Goal: Task Accomplishment & Management: Use online tool/utility

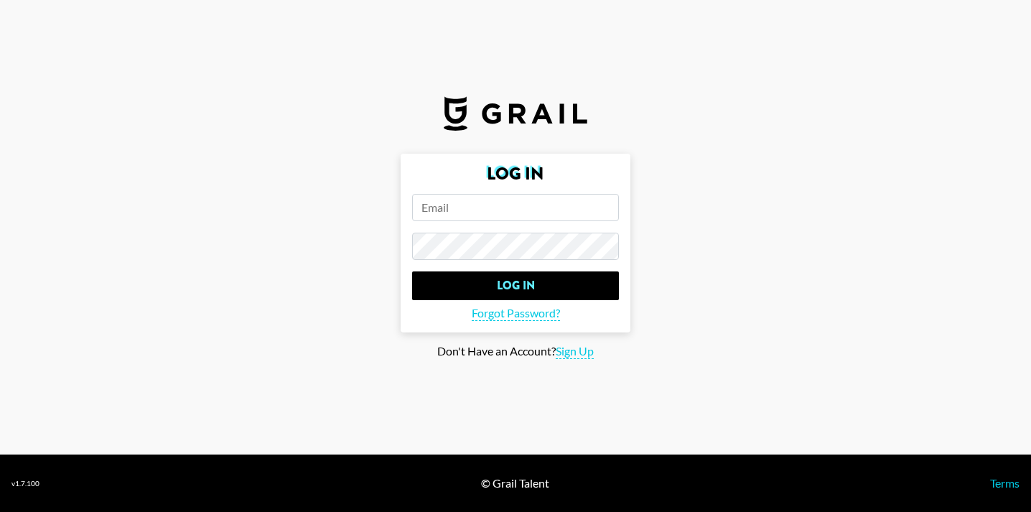
click at [481, 208] on input "email" at bounding box center [515, 207] width 207 height 27
paste input "[EMAIL_ADDRESS][DOMAIN_NAME]"
type input "[EMAIL_ADDRESS][DOMAIN_NAME]"
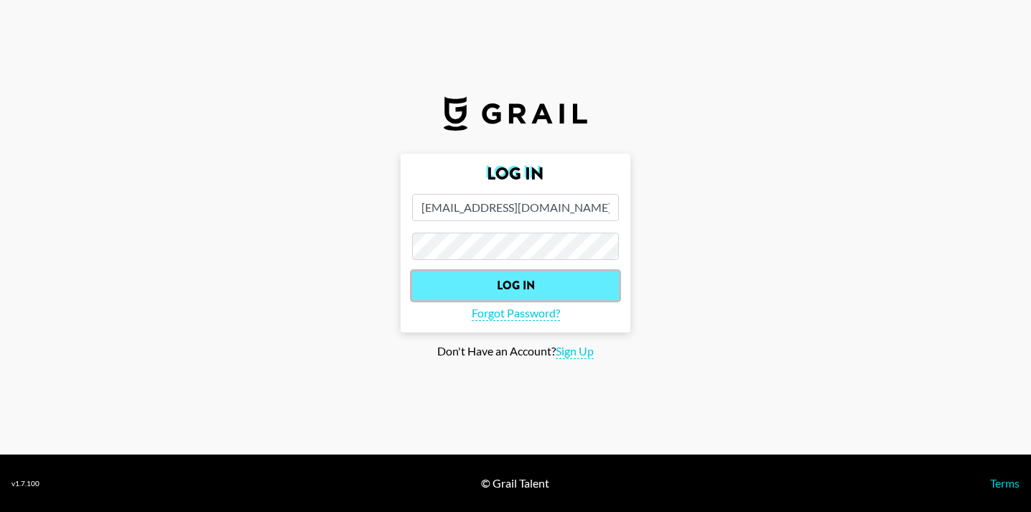
click at [511, 281] on input "Log In" at bounding box center [515, 286] width 207 height 29
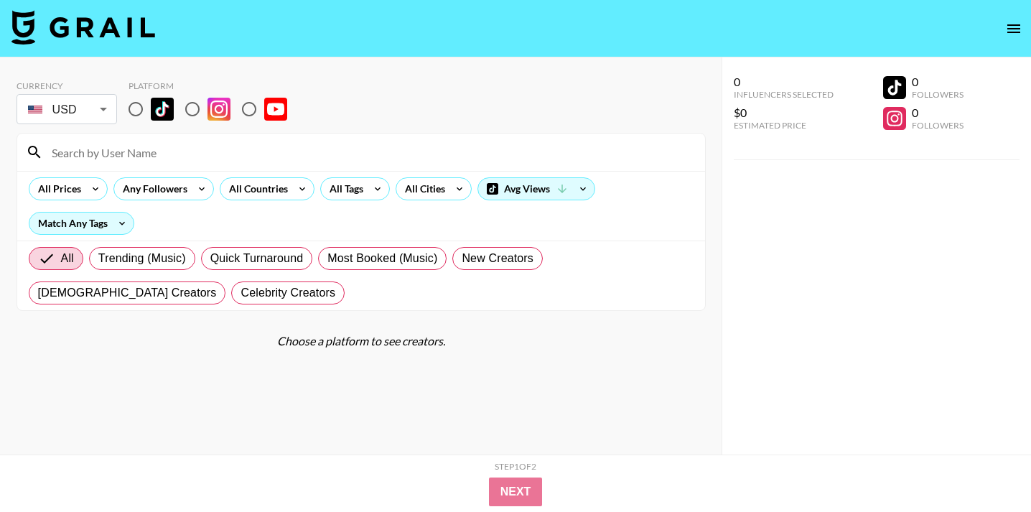
click at [139, 108] on input "radio" at bounding box center [136, 109] width 30 height 30
radio input "true"
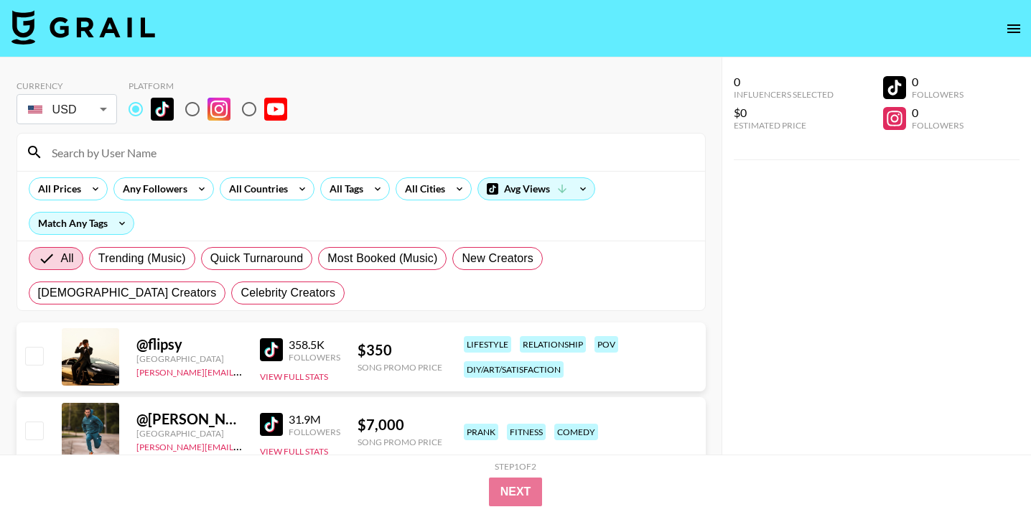
scroll to position [21, 0]
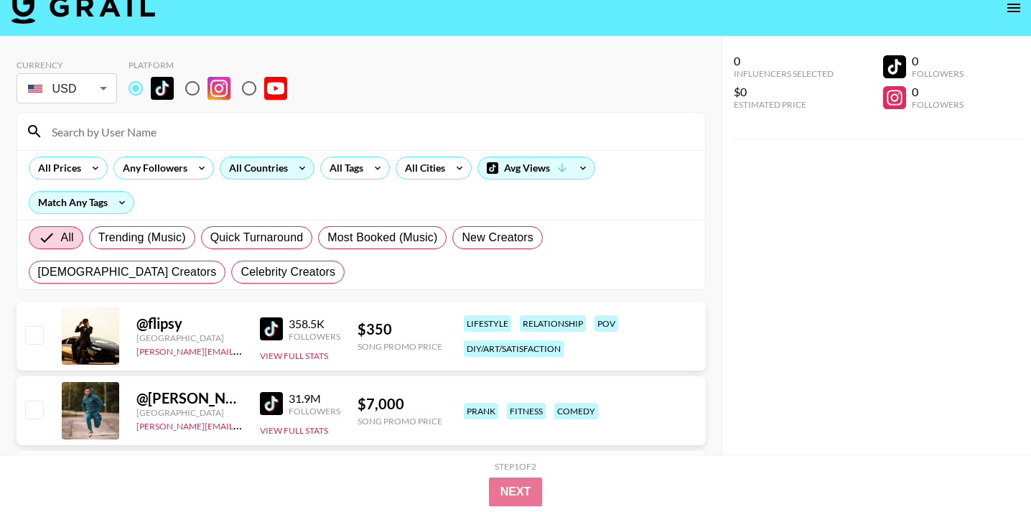
click at [277, 162] on div "All Countries" at bounding box center [256, 168] width 70 height 22
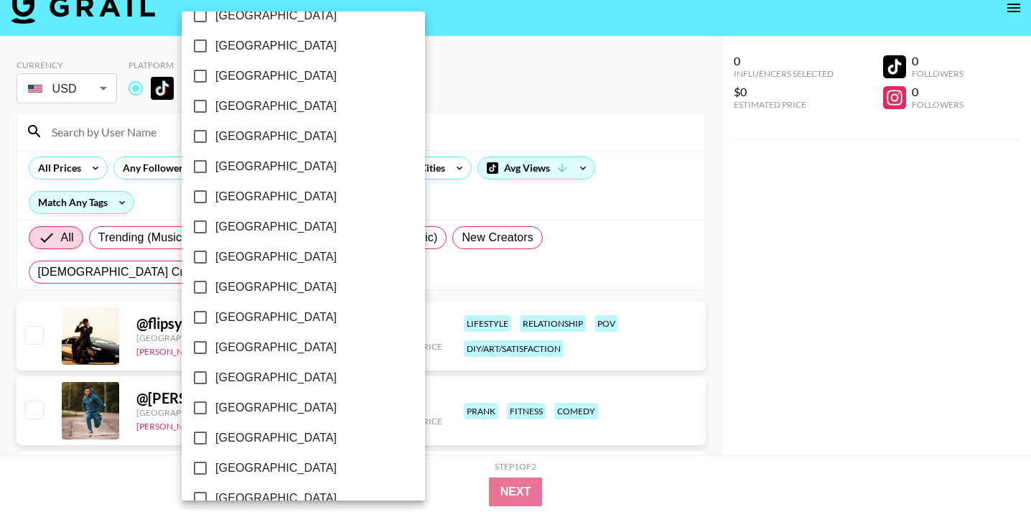
scroll to position [1163, 0]
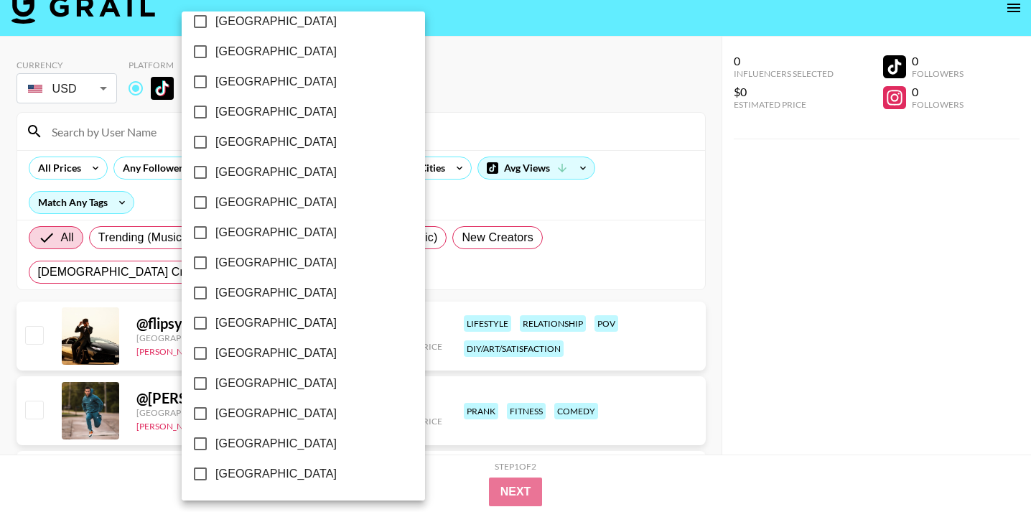
click at [278, 440] on span "[GEOGRAPHIC_DATA]" at bounding box center [275, 443] width 121 height 17
click at [215, 440] on input "[GEOGRAPHIC_DATA]" at bounding box center [200, 444] width 30 height 30
checkbox input "true"
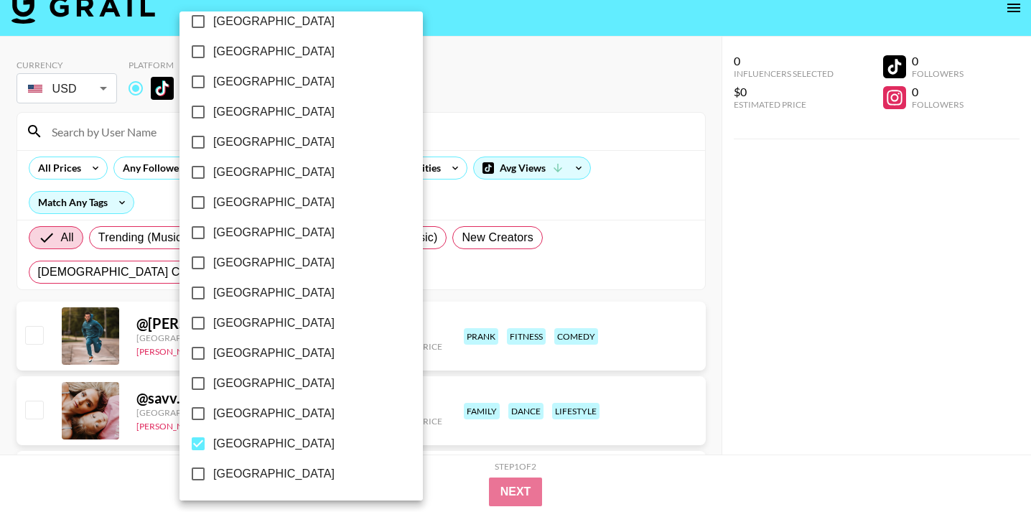
click at [368, 475] on div at bounding box center [515, 256] width 1031 height 512
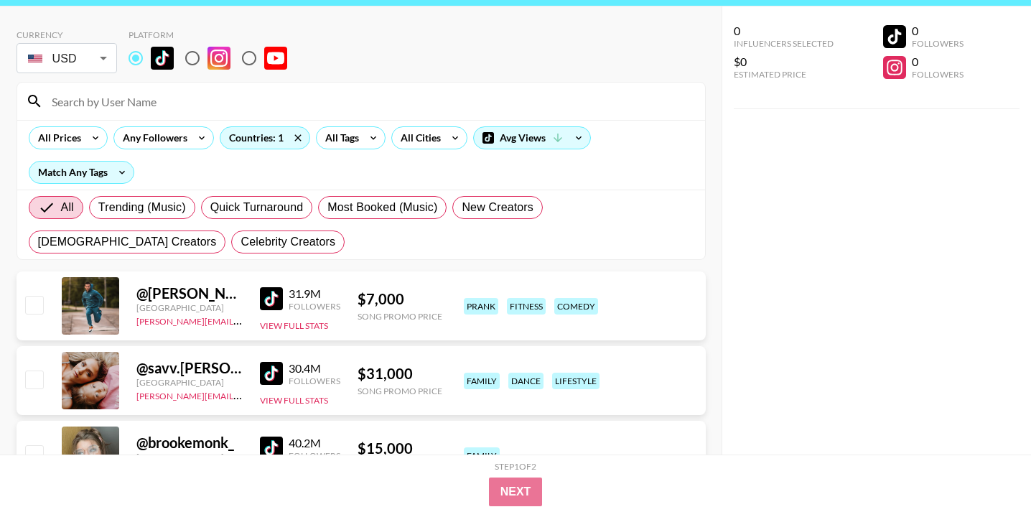
scroll to position [52, 0]
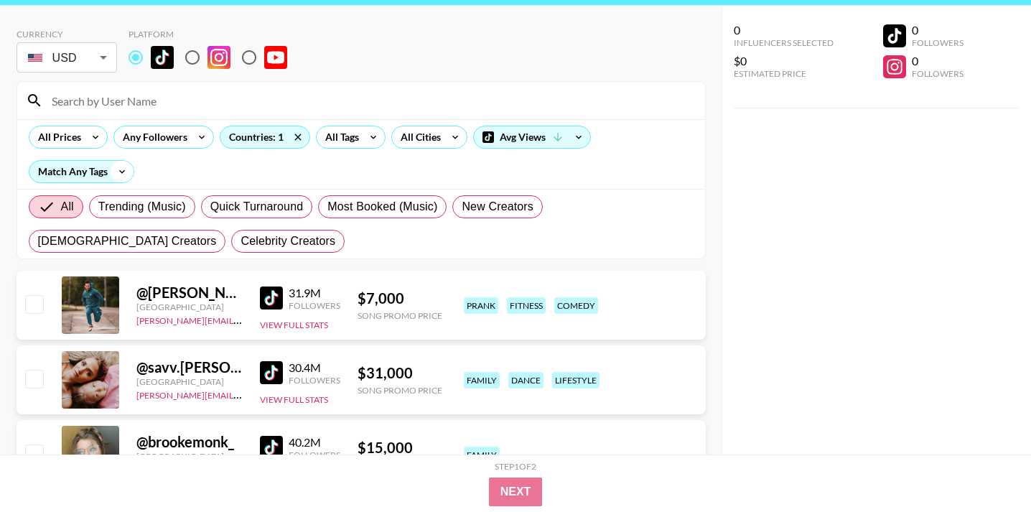
click at [119, 167] on icon at bounding box center [122, 172] width 23 height 22
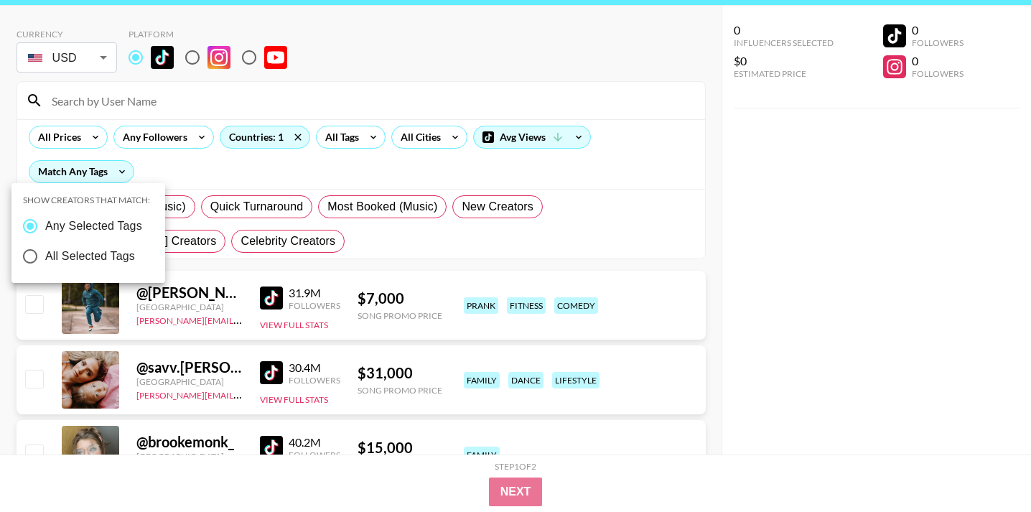
click at [136, 167] on div at bounding box center [515, 256] width 1031 height 512
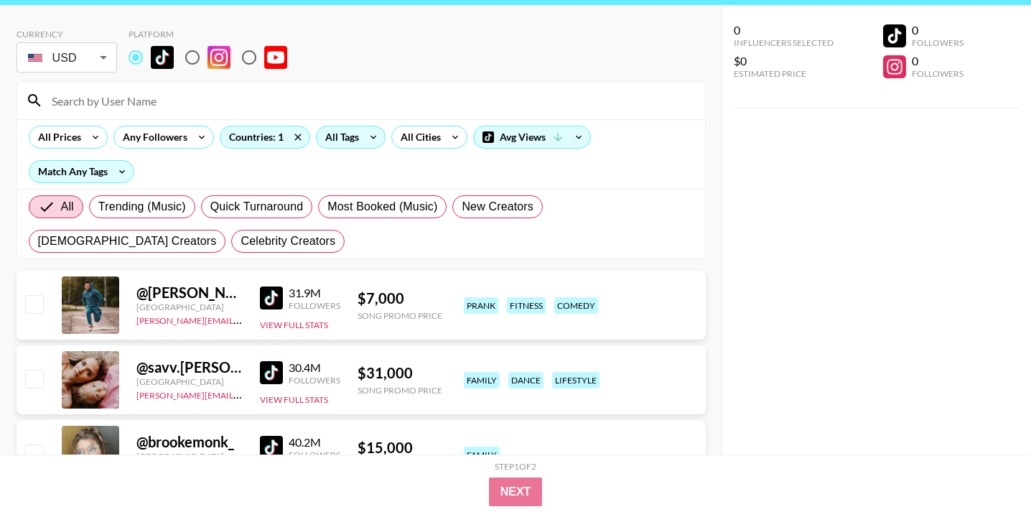
click at [368, 141] on icon at bounding box center [373, 137] width 23 height 22
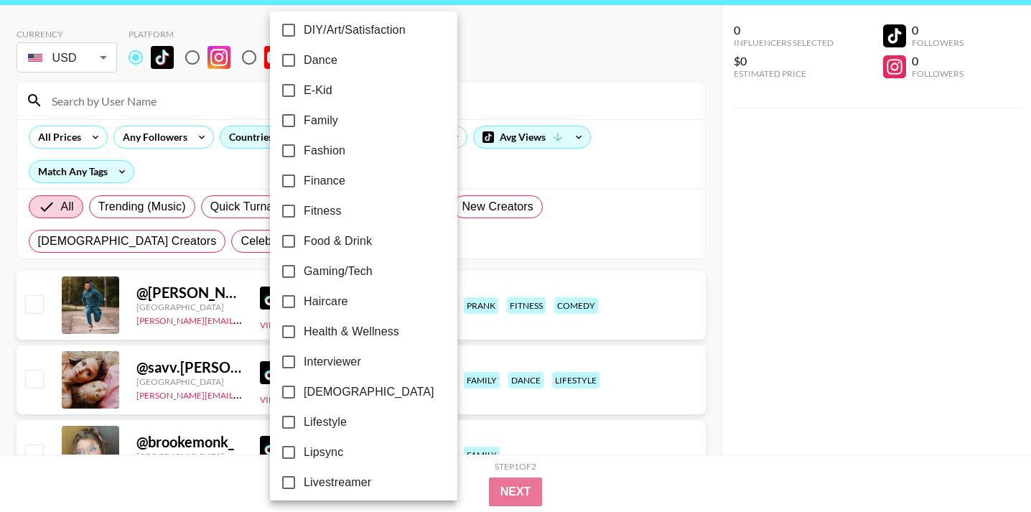
scroll to position [354, 0]
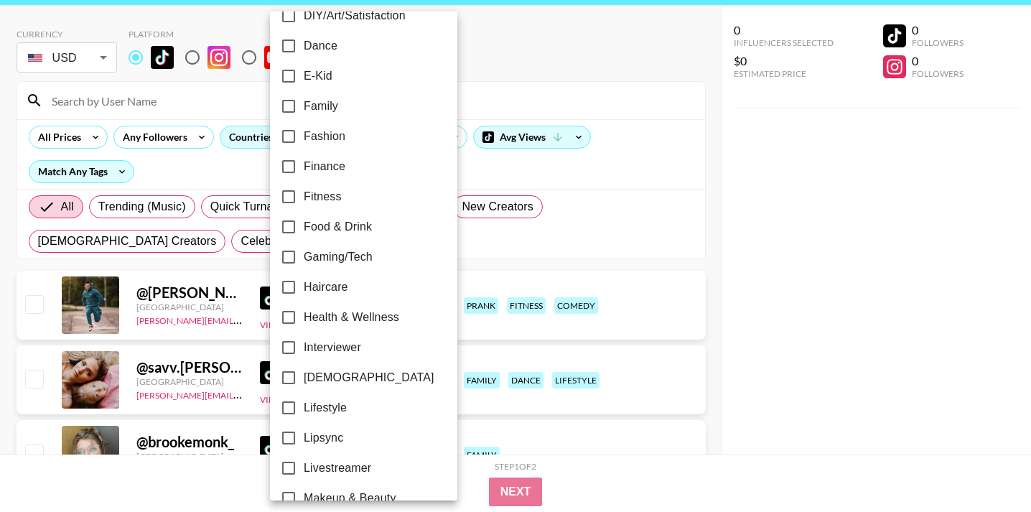
click at [340, 404] on span "Lifestyle" at bounding box center [325, 407] width 43 height 17
click at [304, 404] on input "Lifestyle" at bounding box center [289, 408] width 30 height 30
checkbox input "true"
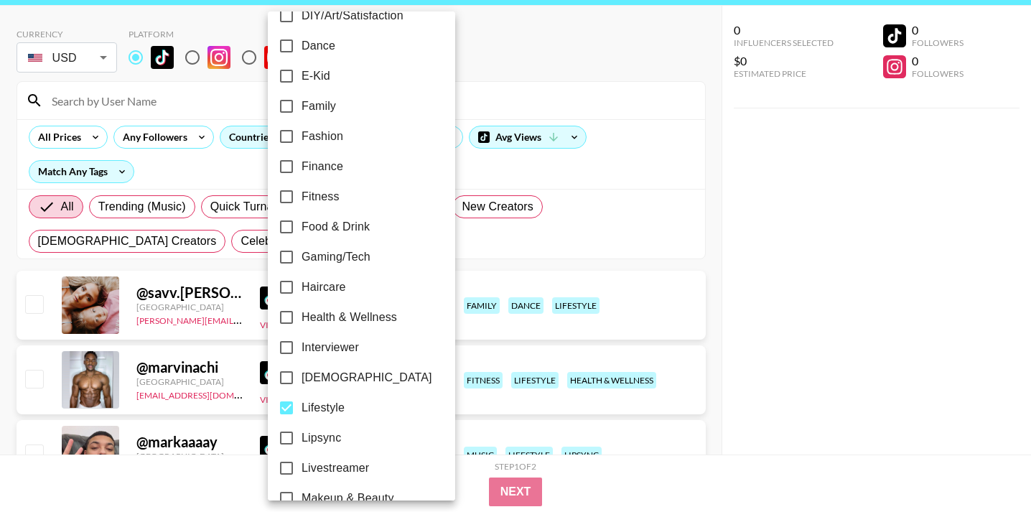
click at [537, 174] on div at bounding box center [515, 256] width 1031 height 512
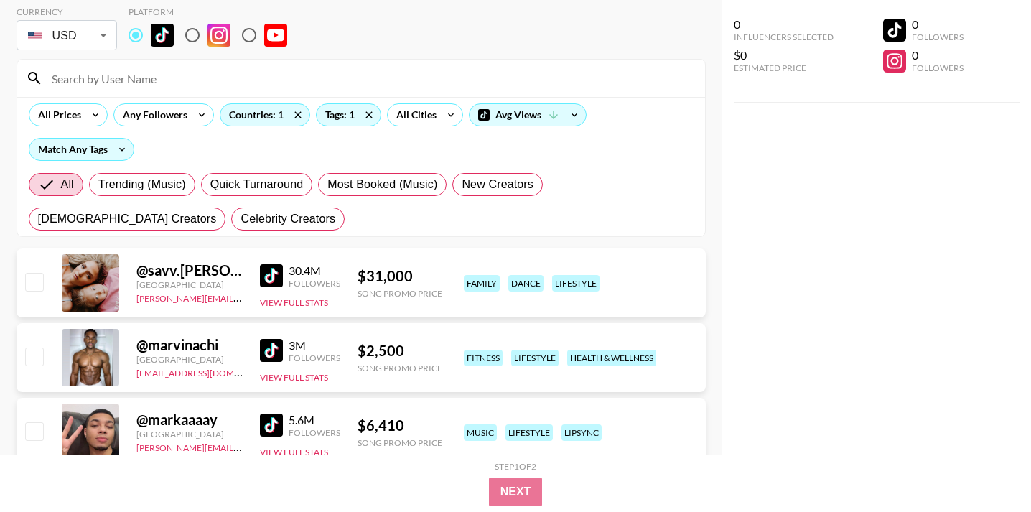
scroll to position [77, 0]
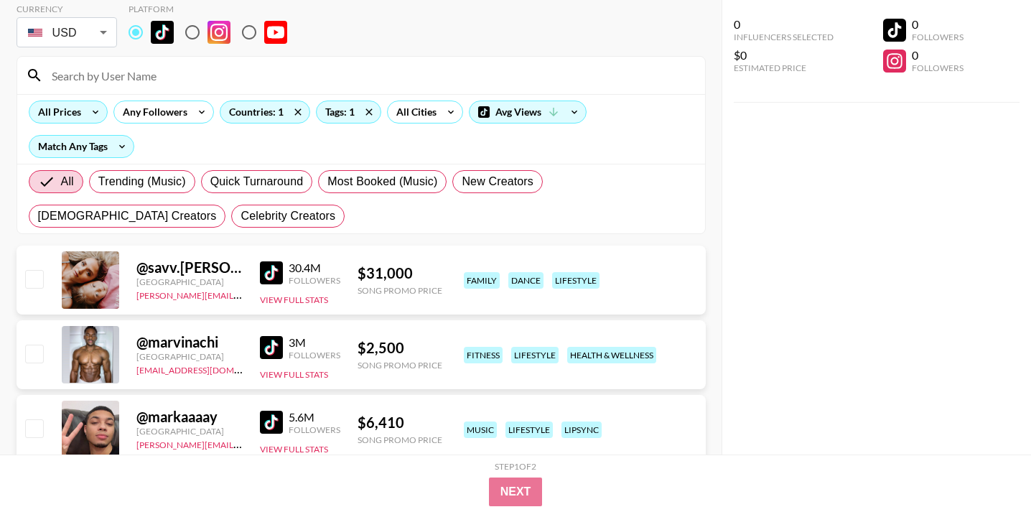
click at [91, 105] on icon at bounding box center [95, 112] width 23 height 22
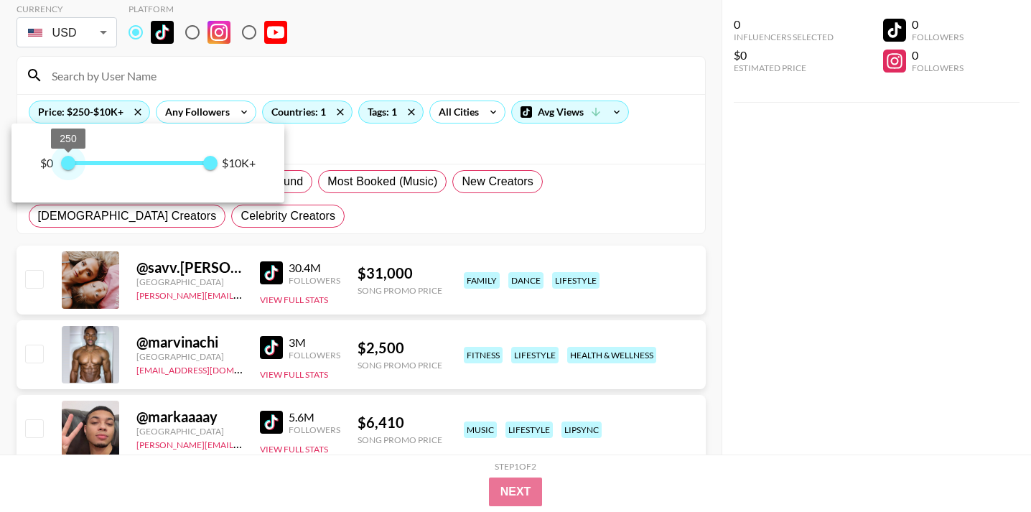
type input "0"
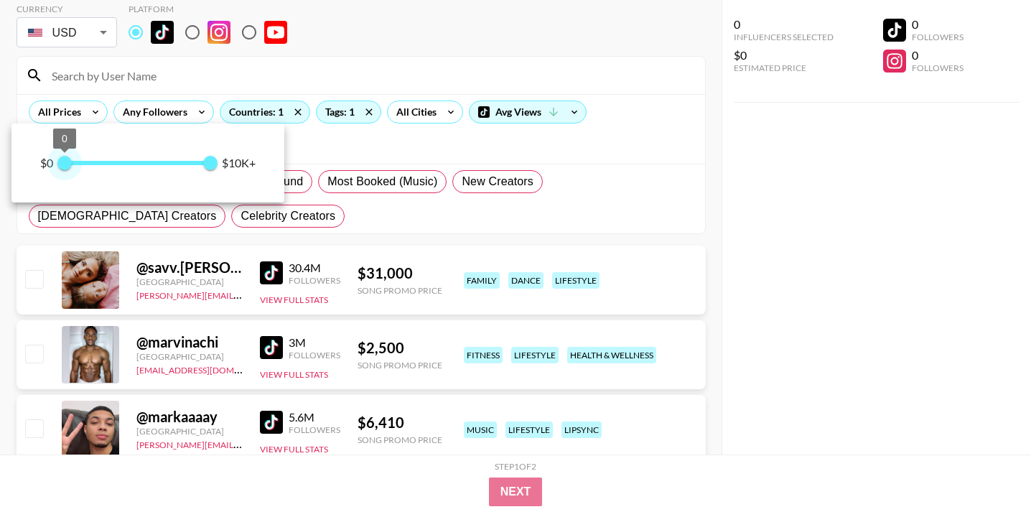
click at [65, 161] on span "0" at bounding box center [64, 163] width 14 height 14
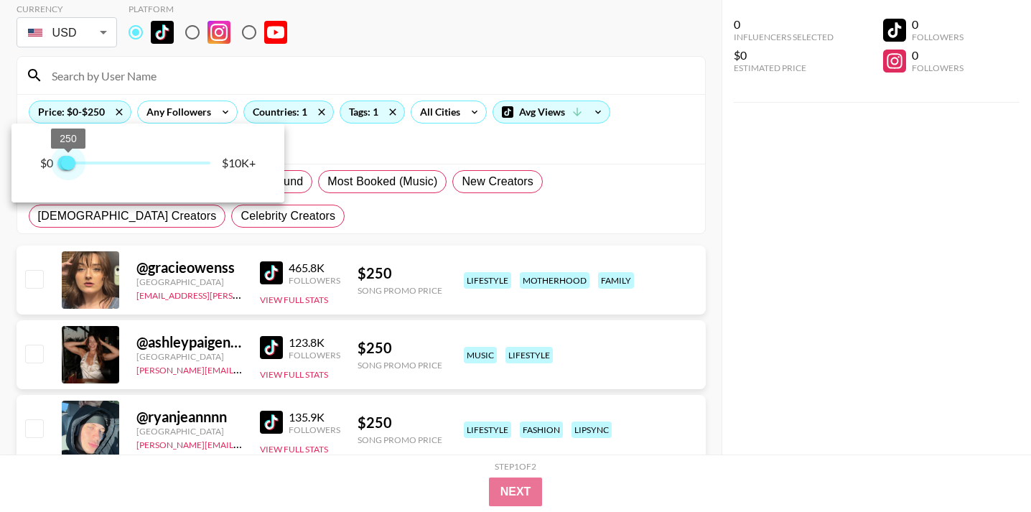
scroll to position [57, 0]
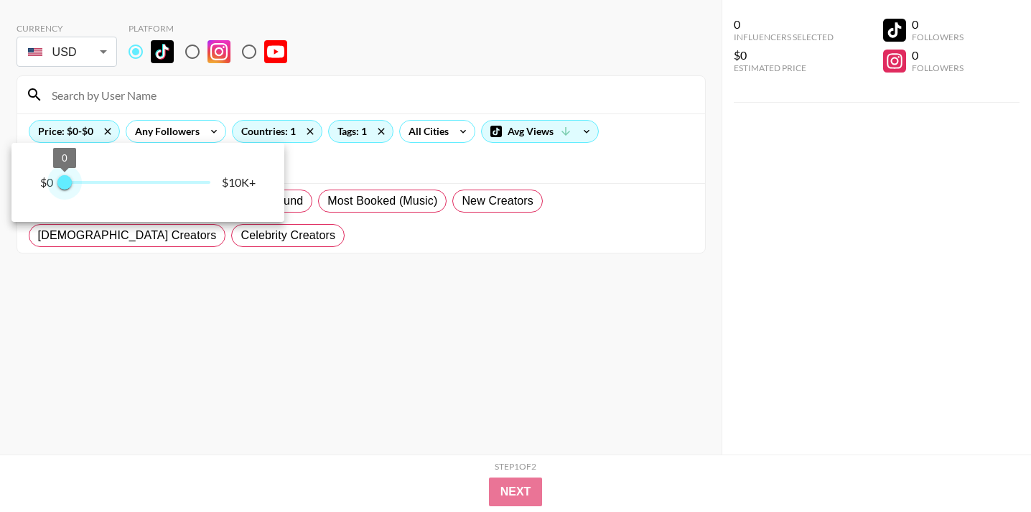
type input "250"
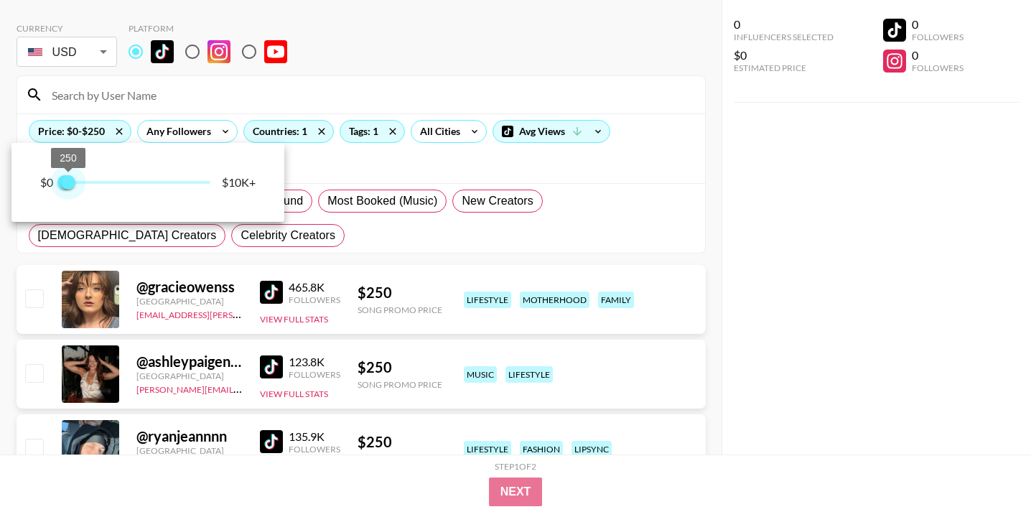
drag, startPoint x: 212, startPoint y: 159, endPoint x: 70, endPoint y: 160, distance: 142.2
click at [70, 175] on span "250" at bounding box center [68, 182] width 14 height 14
click at [363, 147] on div at bounding box center [515, 256] width 1031 height 512
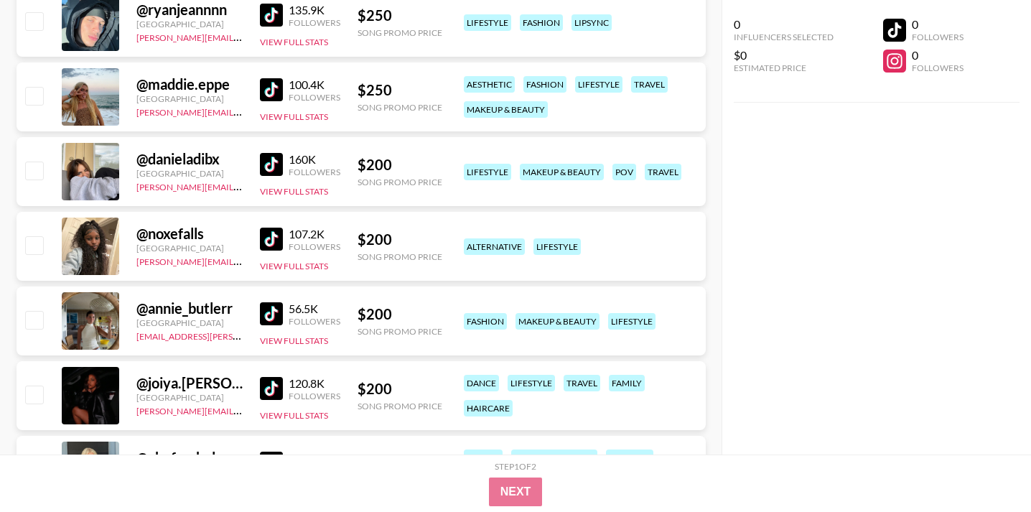
scroll to position [476, 0]
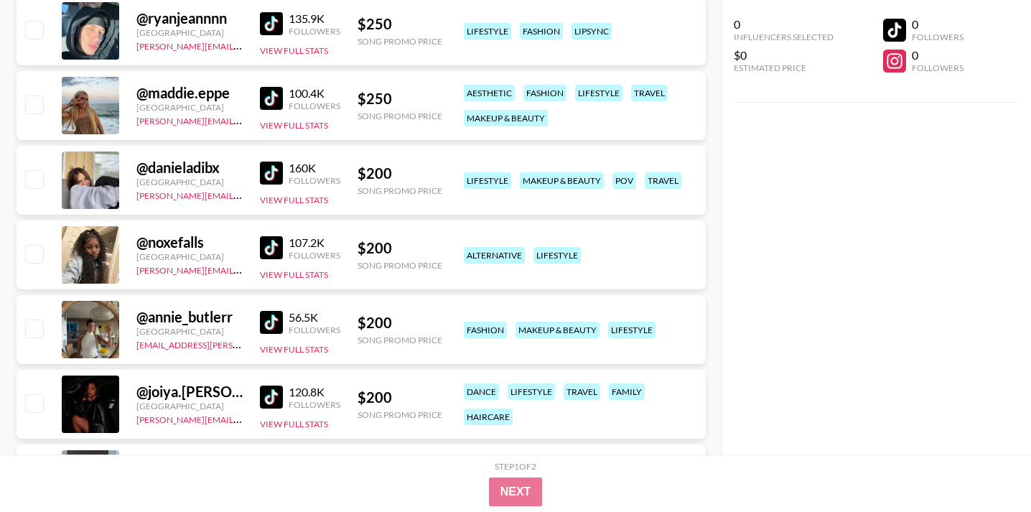
click at [200, 158] on div "@ danieladibx [GEOGRAPHIC_DATA] [PERSON_NAME][EMAIL_ADDRESS][DOMAIN_NAME] 160K …" at bounding box center [362, 180] width 690 height 69
drag, startPoint x: 223, startPoint y: 170, endPoint x: 146, endPoint y: 167, distance: 76.9
click at [146, 167] on div "@ danieladibx" at bounding box center [189, 168] width 106 height 18
copy div "danieladibx"
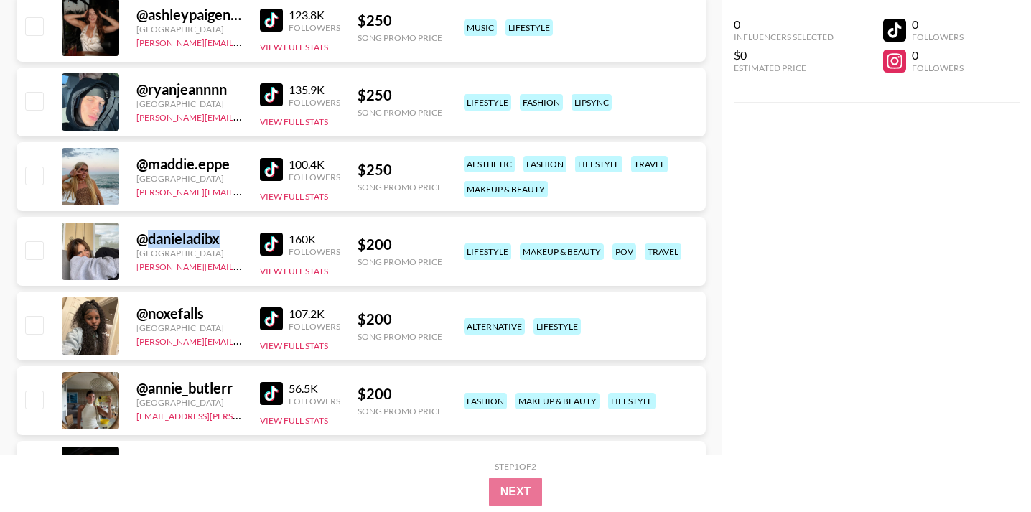
scroll to position [430, 0]
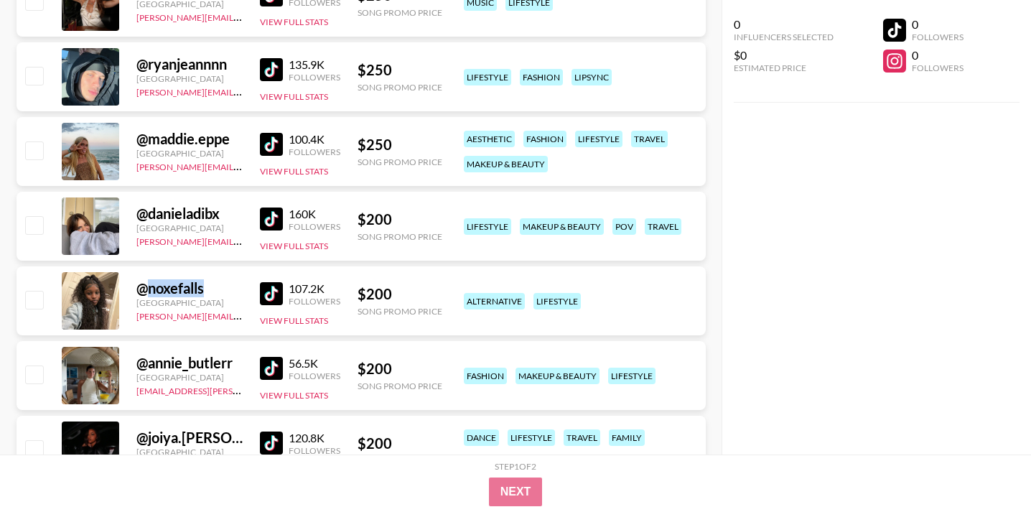
drag, startPoint x: 205, startPoint y: 288, endPoint x: 148, endPoint y: 287, distance: 56.8
click at [148, 287] on div "@ noxefalls" at bounding box center [189, 288] width 106 height 18
copy div "noxefalls"
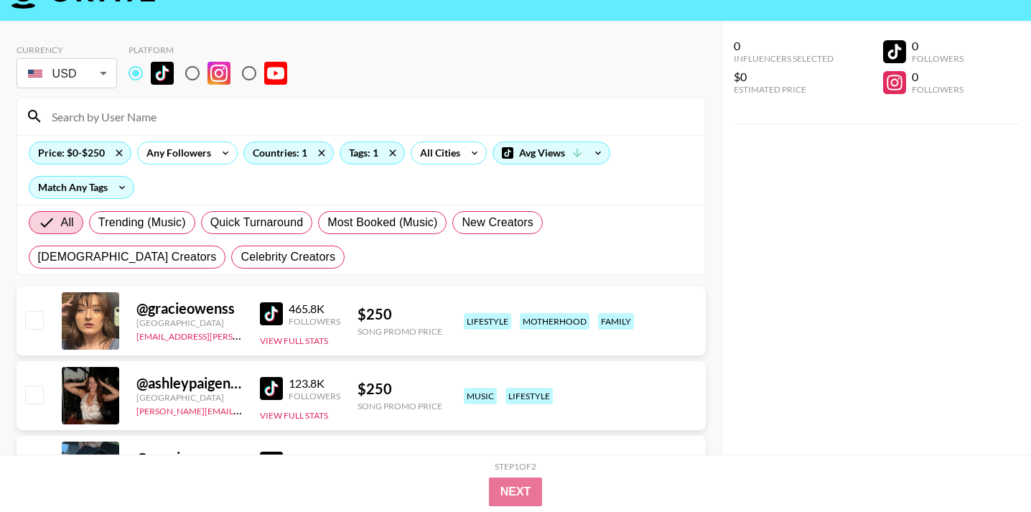
scroll to position [0, 0]
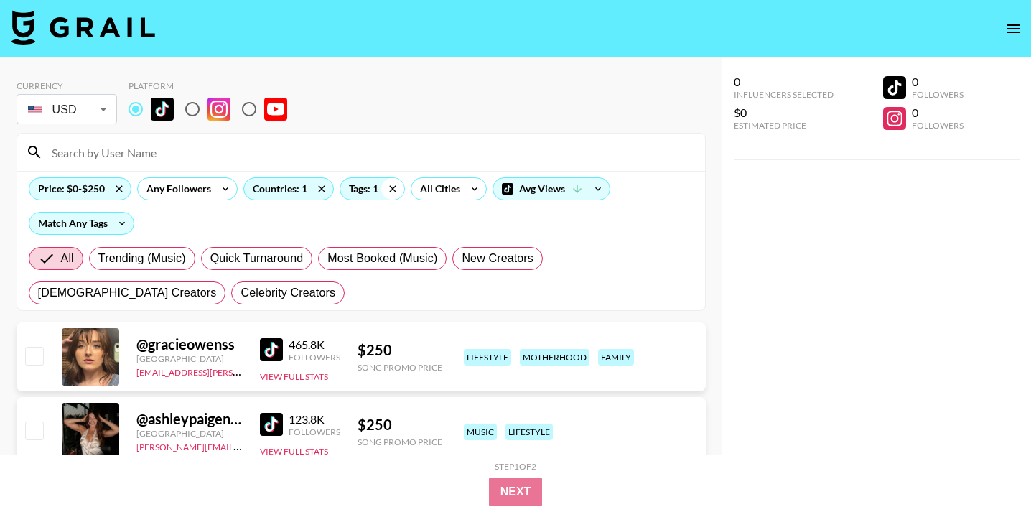
click at [393, 190] on icon at bounding box center [392, 188] width 6 height 6
click at [380, 190] on div "All Tags" at bounding box center [362, 189] width 45 height 22
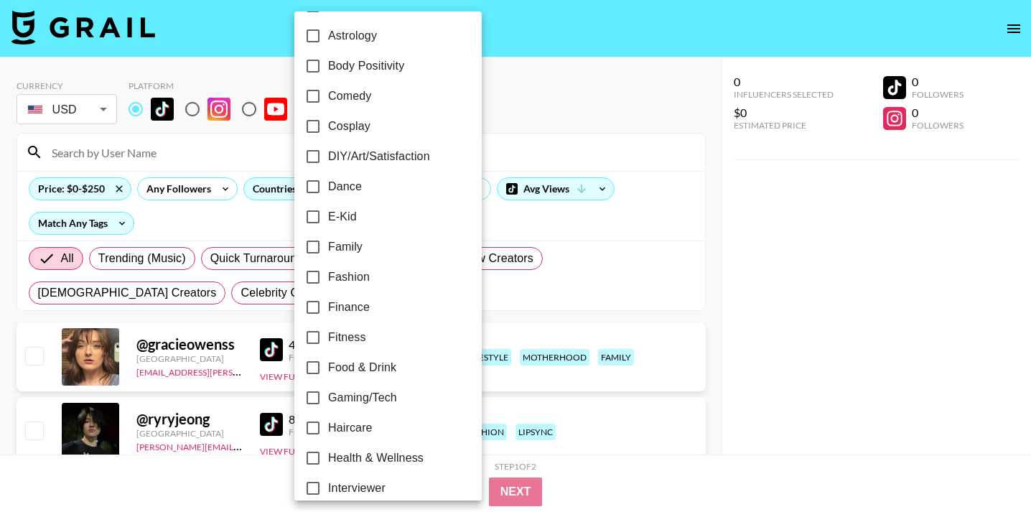
scroll to position [238, 0]
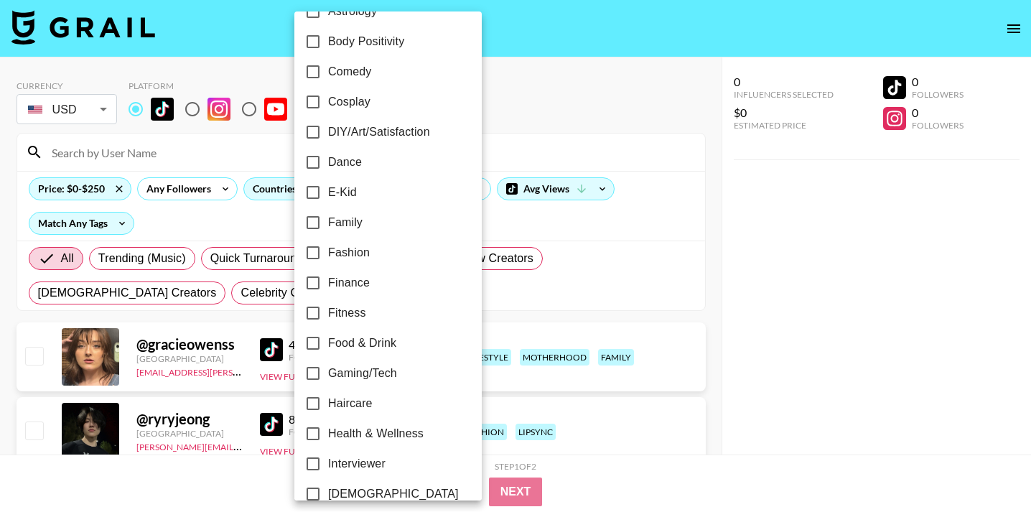
click at [347, 310] on span "Fitness" at bounding box center [347, 313] width 38 height 17
click at [328, 310] on input "Fitness" at bounding box center [313, 313] width 30 height 30
checkbox input "true"
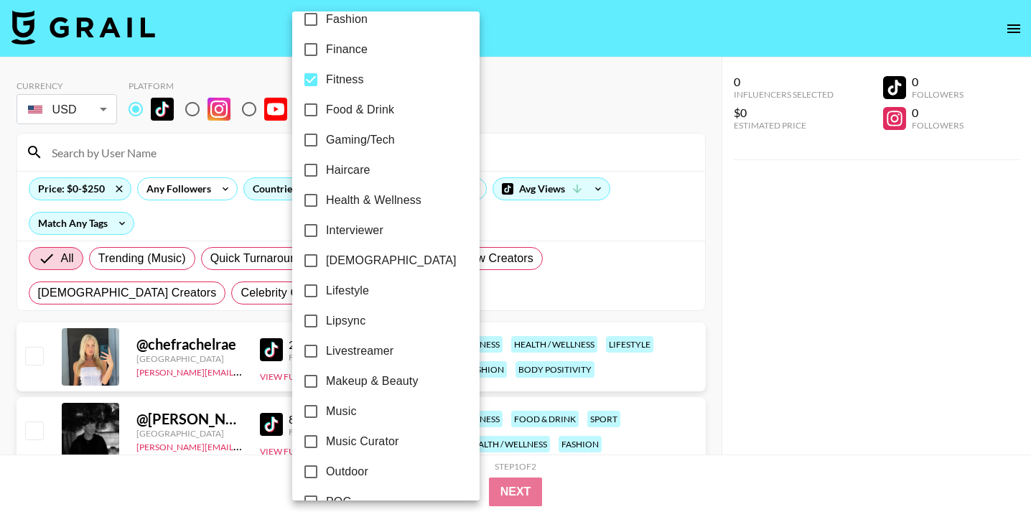
scroll to position [473, 0]
click at [352, 289] on span "Lifestyle" at bounding box center [347, 288] width 43 height 17
click at [326, 289] on input "Lifestyle" at bounding box center [311, 289] width 30 height 30
checkbox input "true"
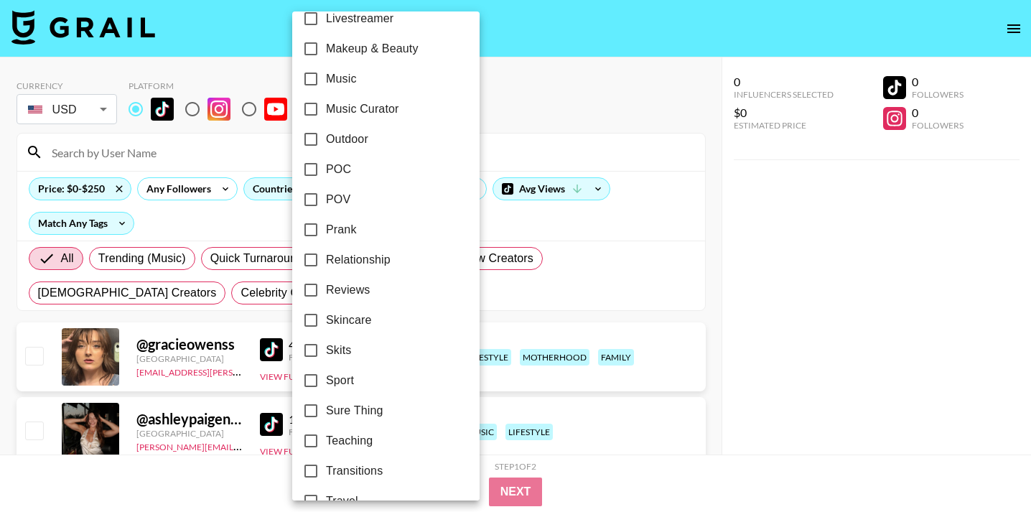
scroll to position [861, 0]
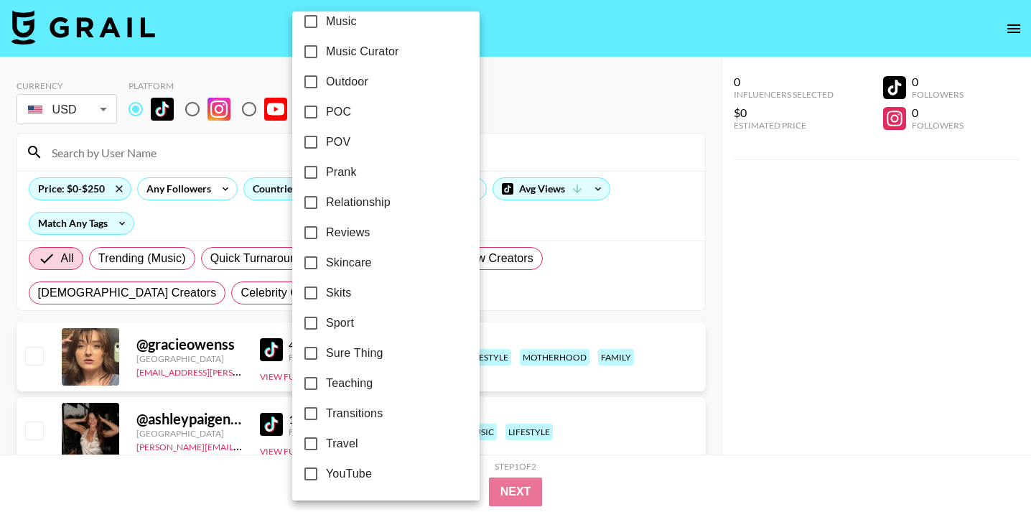
click at [351, 445] on span "Travel" at bounding box center [342, 443] width 32 height 17
click at [326, 445] on input "Travel" at bounding box center [311, 444] width 30 height 30
checkbox input "true"
click at [462, 467] on div at bounding box center [515, 256] width 1031 height 512
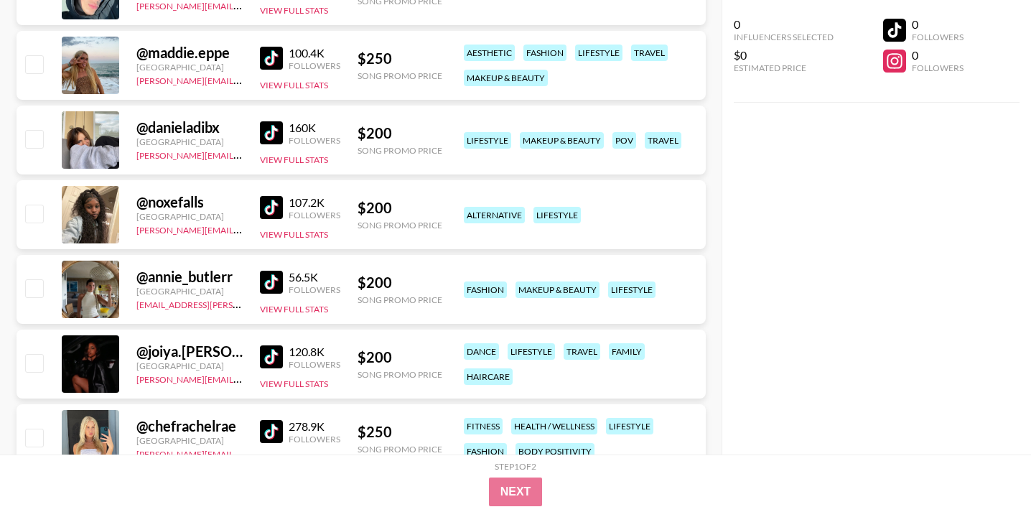
scroll to position [527, 0]
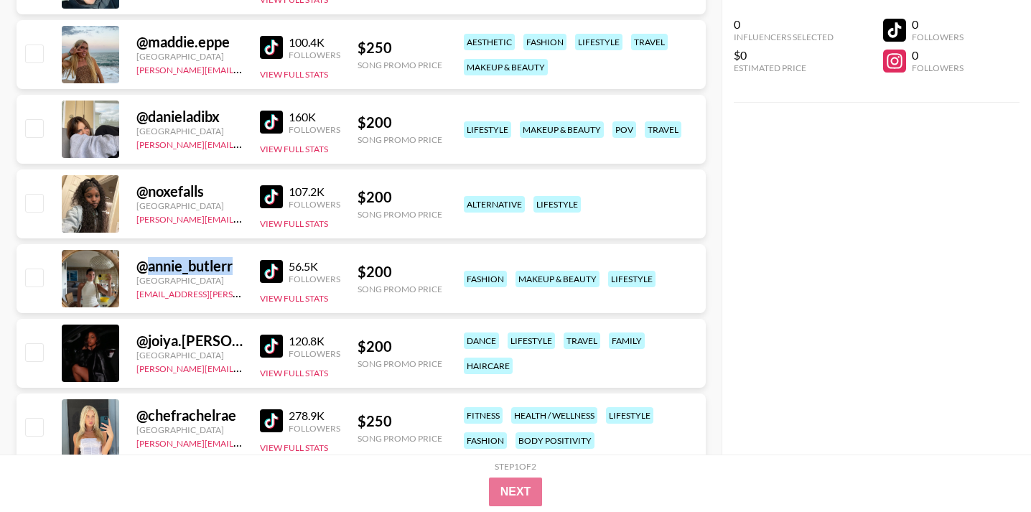
drag, startPoint x: 234, startPoint y: 266, endPoint x: 150, endPoint y: 269, distance: 84.1
click at [149, 269] on div "@ annie_butlerr" at bounding box center [189, 266] width 106 height 18
copy div "annie_butlerr"
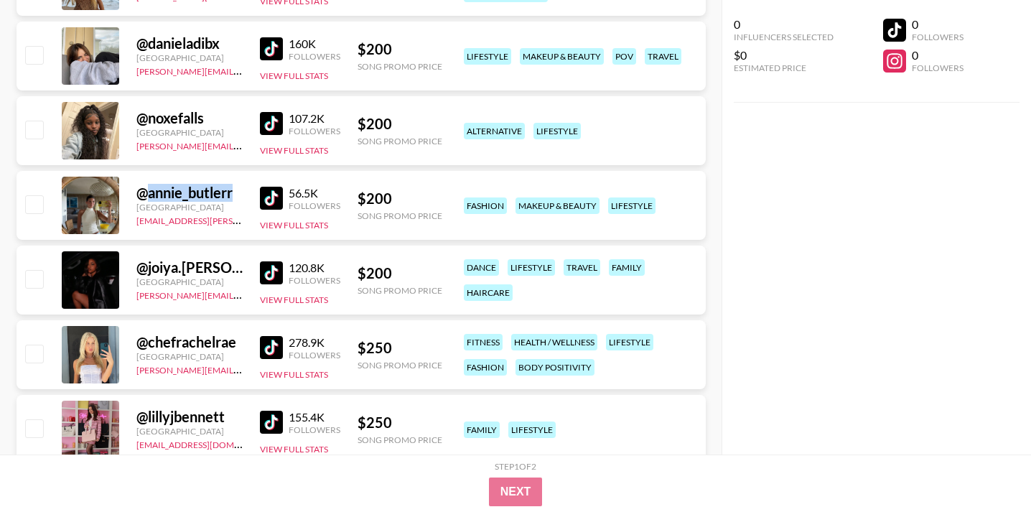
scroll to position [603, 0]
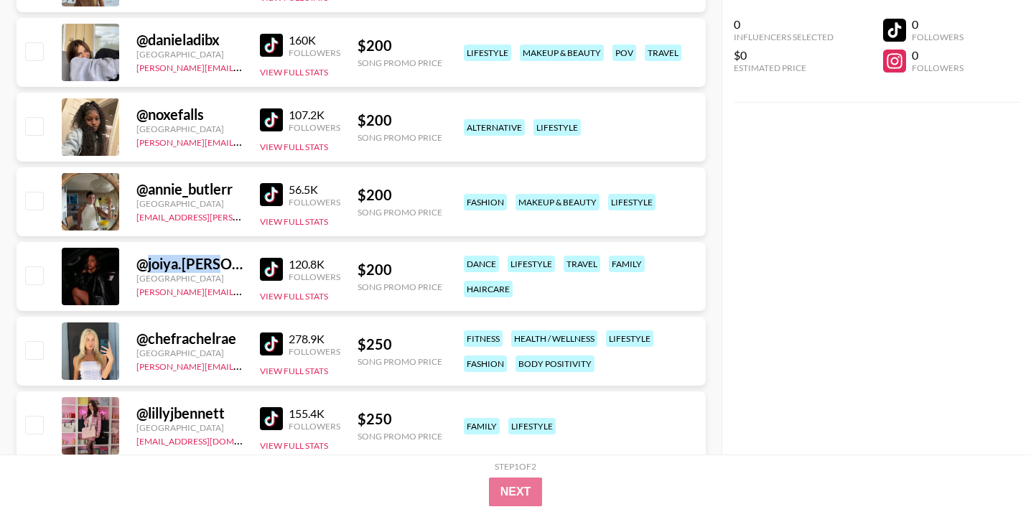
drag, startPoint x: 218, startPoint y: 265, endPoint x: 148, endPoint y: 263, distance: 70.4
click at [148, 263] on div "@ joiya.[PERSON_NAME]" at bounding box center [189, 264] width 106 height 18
copy div "joiya.[PERSON_NAME]"
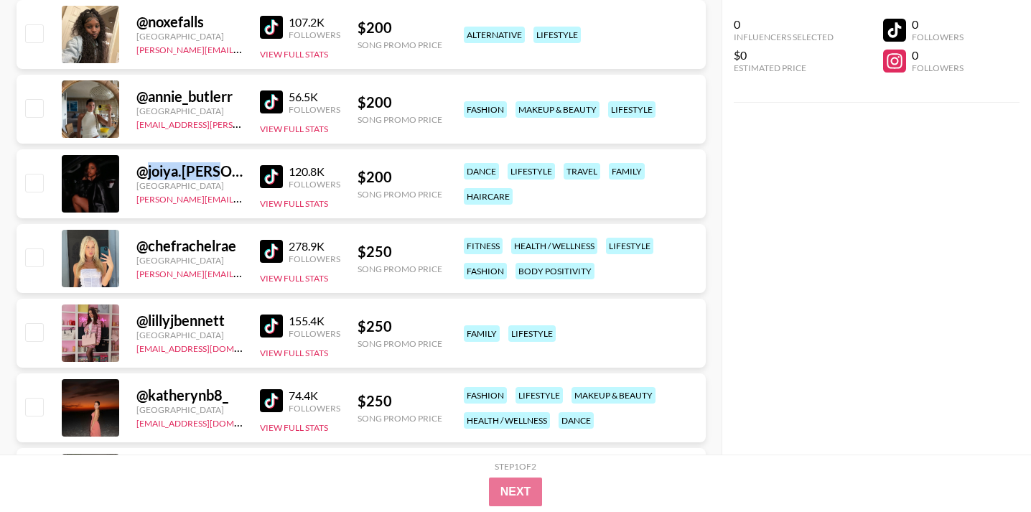
scroll to position [702, 0]
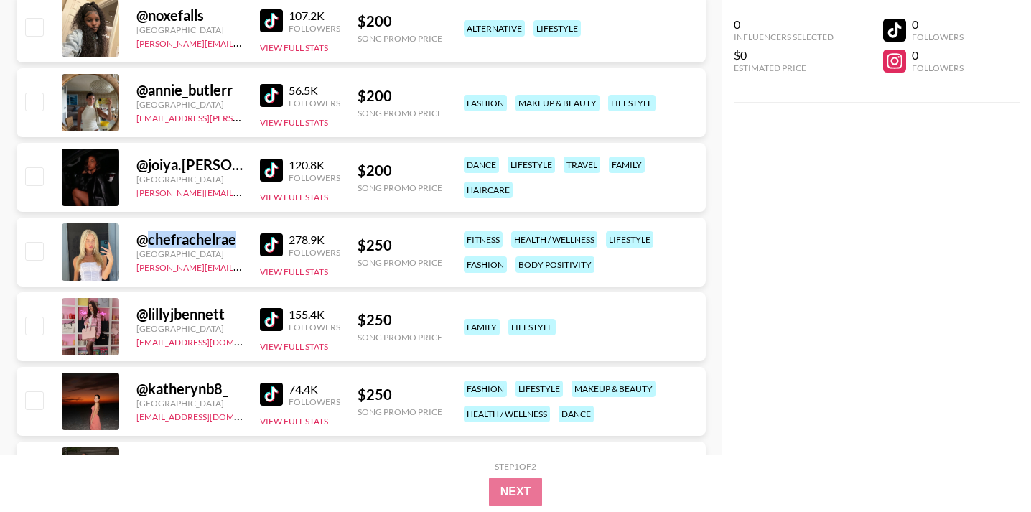
drag, startPoint x: 236, startPoint y: 241, endPoint x: 151, endPoint y: 240, distance: 85.5
click at [151, 240] on div "@ chefrachelrae" at bounding box center [189, 240] width 106 height 18
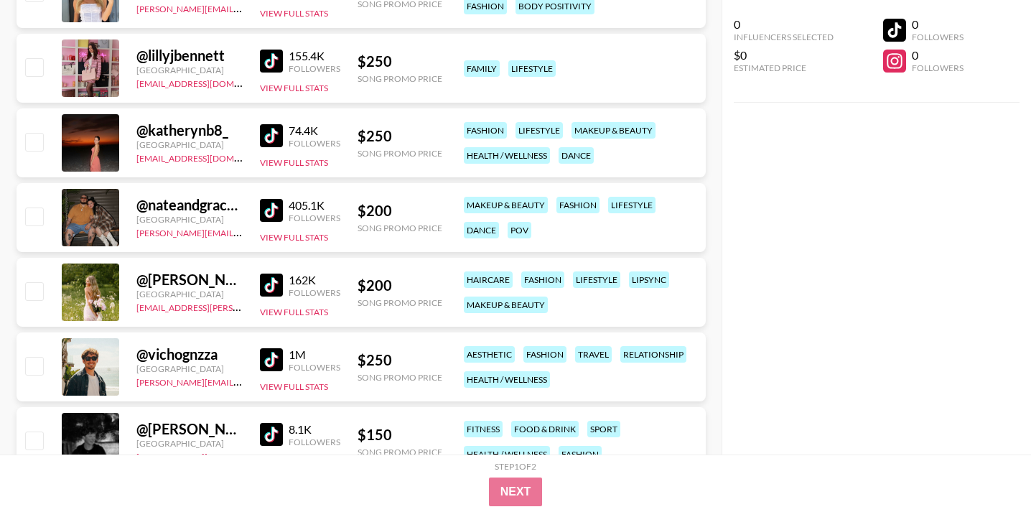
scroll to position [962, 0]
drag, startPoint x: 151, startPoint y: 203, endPoint x: 247, endPoint y: 207, distance: 96.3
click at [247, 207] on div "@ nateandgraceofficial [GEOGRAPHIC_DATA] [EMAIL_ADDRESS][DOMAIN_NAME] 405.1K Fo…" at bounding box center [362, 216] width 690 height 69
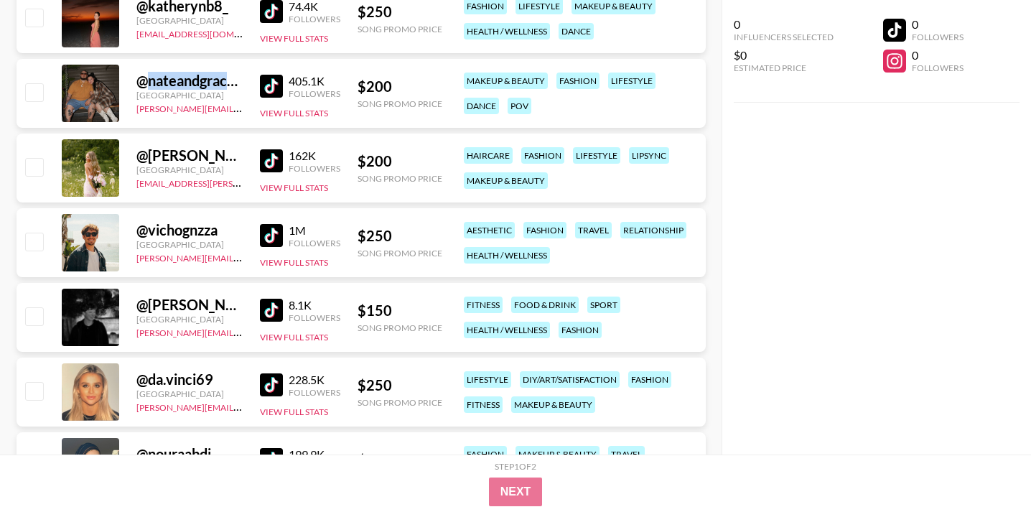
scroll to position [1149, 0]
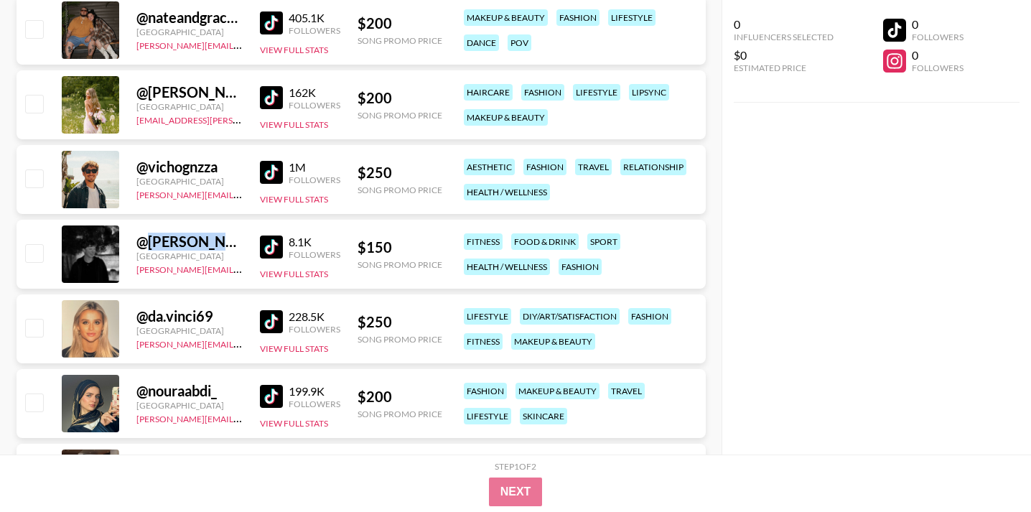
drag, startPoint x: 239, startPoint y: 243, endPoint x: 147, endPoint y: 244, distance: 91.9
click at [147, 244] on div "@ [PERSON_NAME].jovenin" at bounding box center [189, 242] width 106 height 18
copy div "[PERSON_NAME].jovenin"
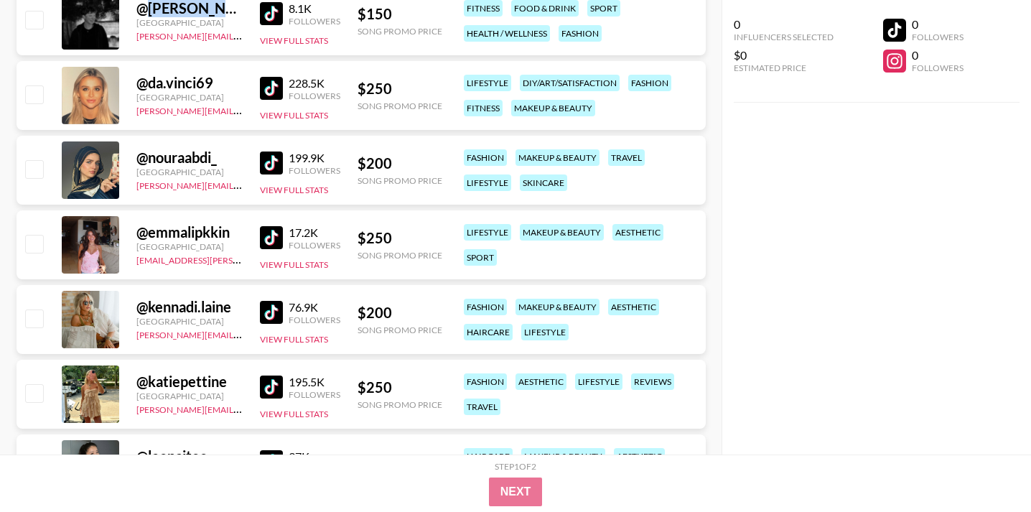
scroll to position [1381, 0]
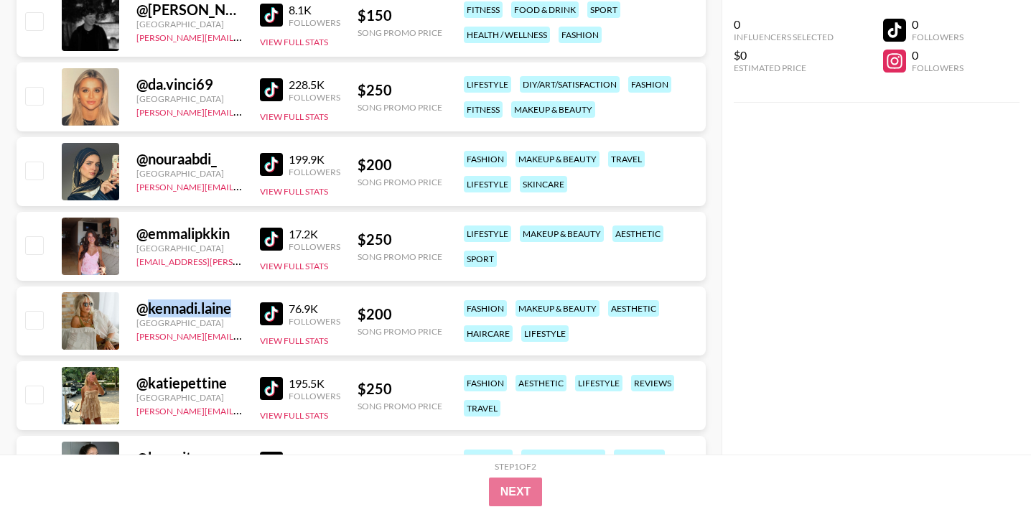
drag, startPoint x: 146, startPoint y: 310, endPoint x: 245, endPoint y: 309, distance: 99.1
click at [245, 309] on div "@ kennadi.laine United States [PERSON_NAME][EMAIL_ADDRESS][PERSON_NAME][DOMAIN_…" at bounding box center [362, 321] width 690 height 69
copy div "kennadi.laine"
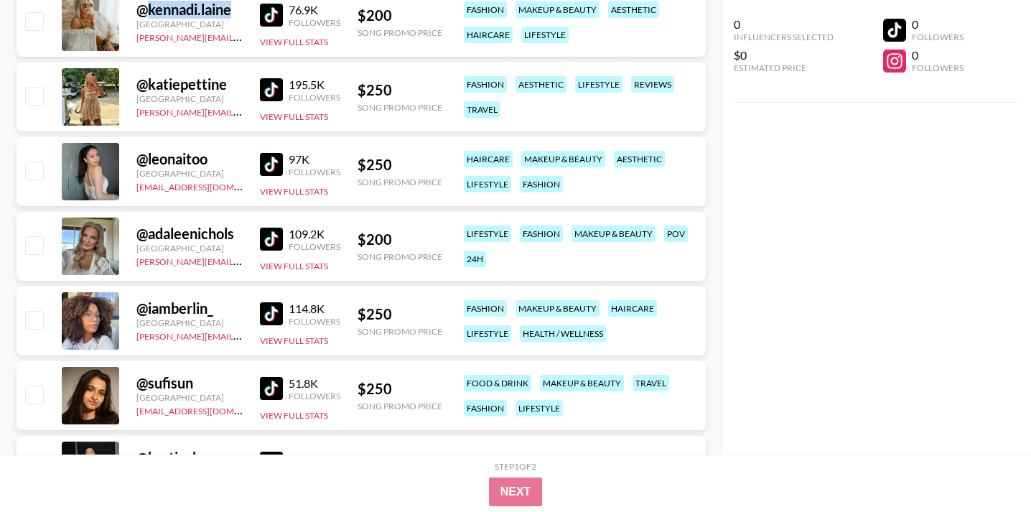
scroll to position [1684, 0]
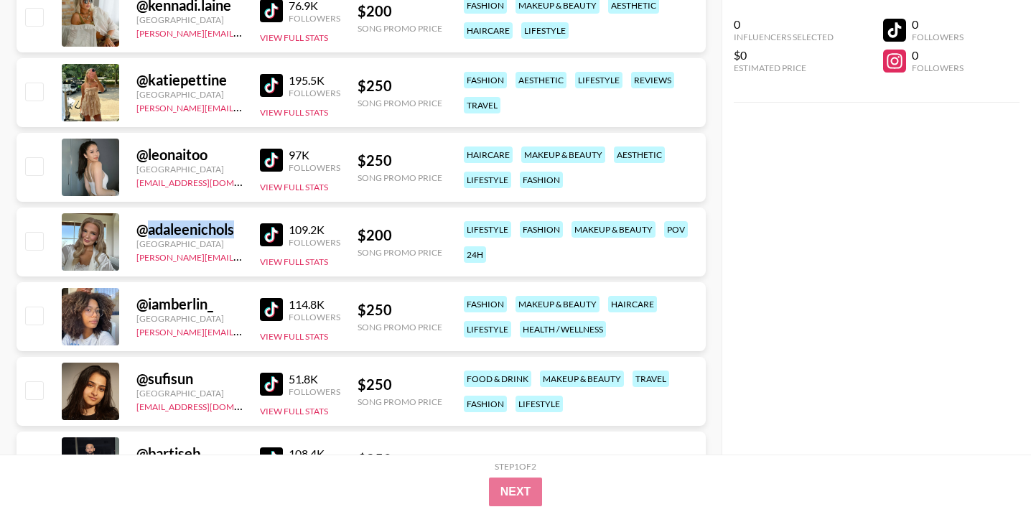
drag, startPoint x: 236, startPoint y: 230, endPoint x: 148, endPoint y: 228, distance: 88.4
click at [148, 228] on div "@ adaleenichols" at bounding box center [189, 230] width 106 height 18
copy div "adaleenichols"
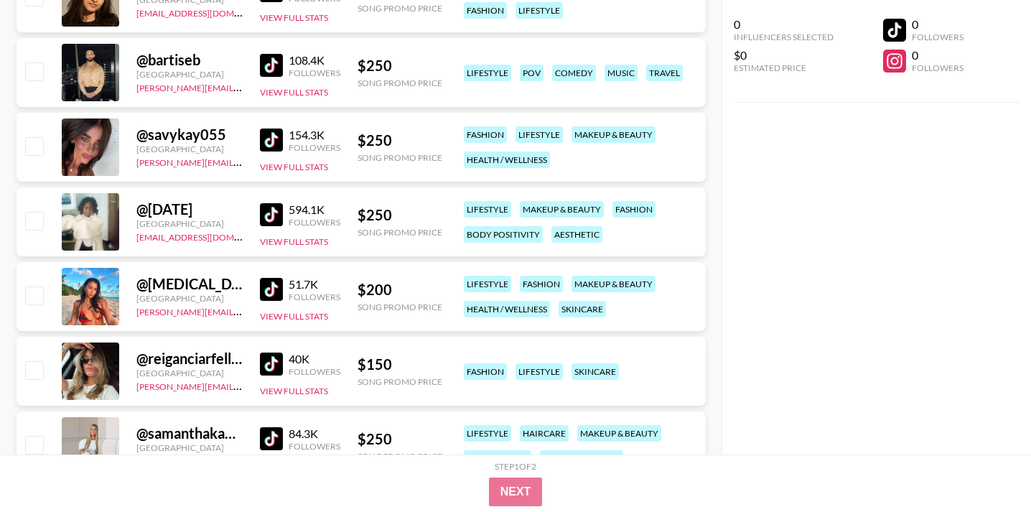
scroll to position [2154, 0]
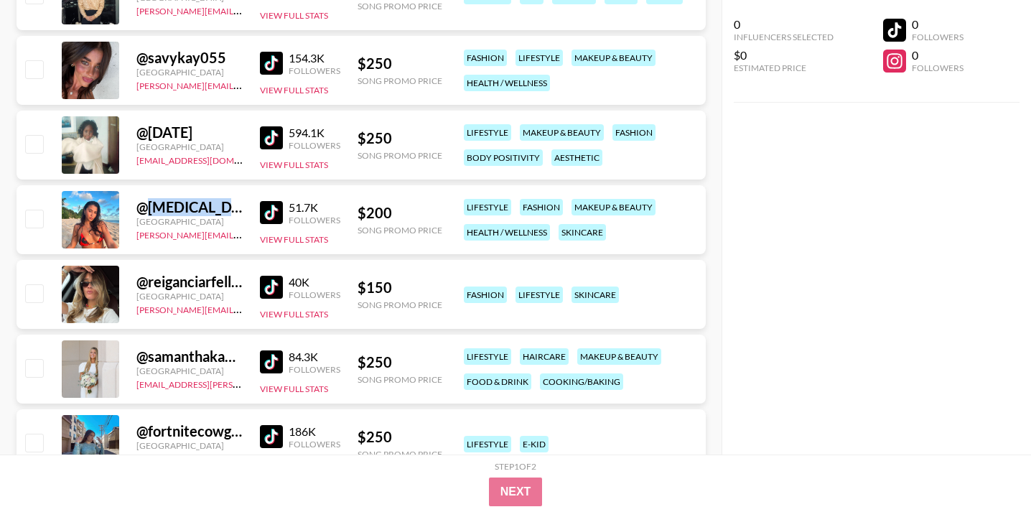
drag, startPoint x: 223, startPoint y: 208, endPoint x: 145, endPoint y: 208, distance: 78.3
click at [145, 208] on div "@ [MEDICAL_DATA]_lizama" at bounding box center [189, 207] width 106 height 18
copy div "[MEDICAL_DATA]_lizama"
click at [275, 209] on img at bounding box center [271, 212] width 23 height 23
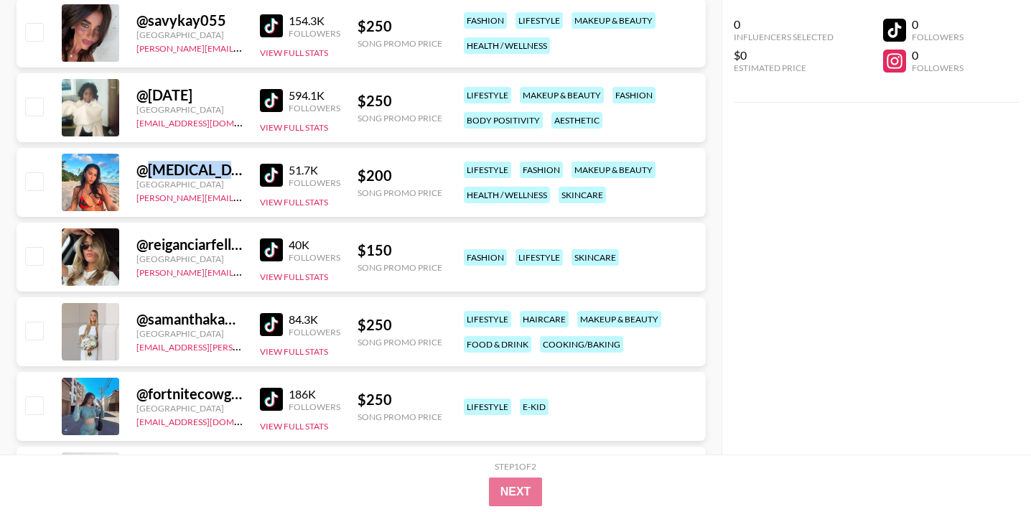
scroll to position [2204, 0]
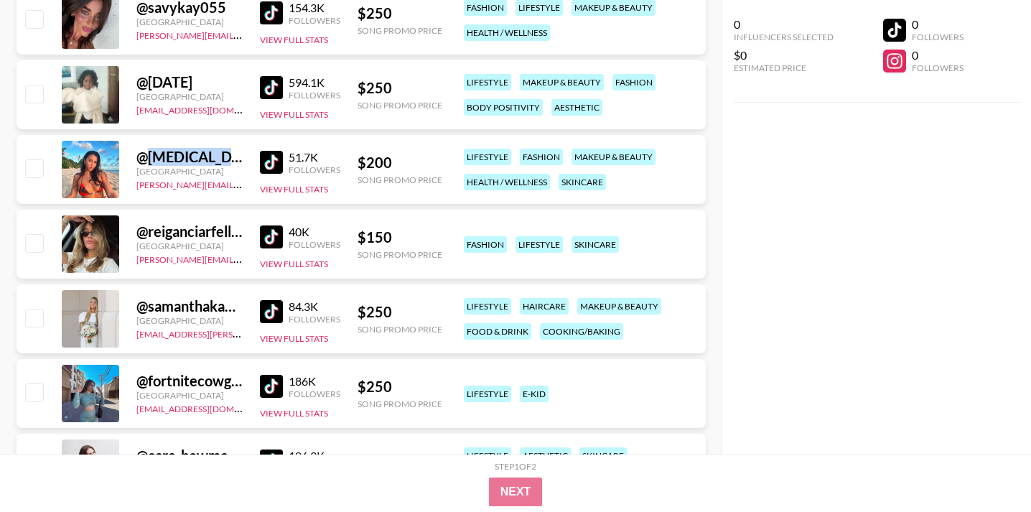
click at [274, 238] on img at bounding box center [271, 237] width 23 height 23
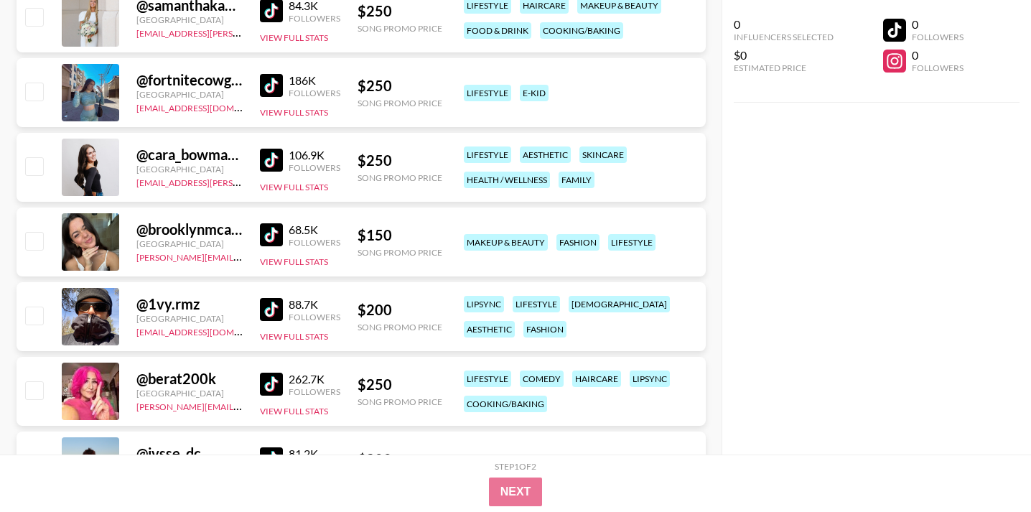
scroll to position [2504, 0]
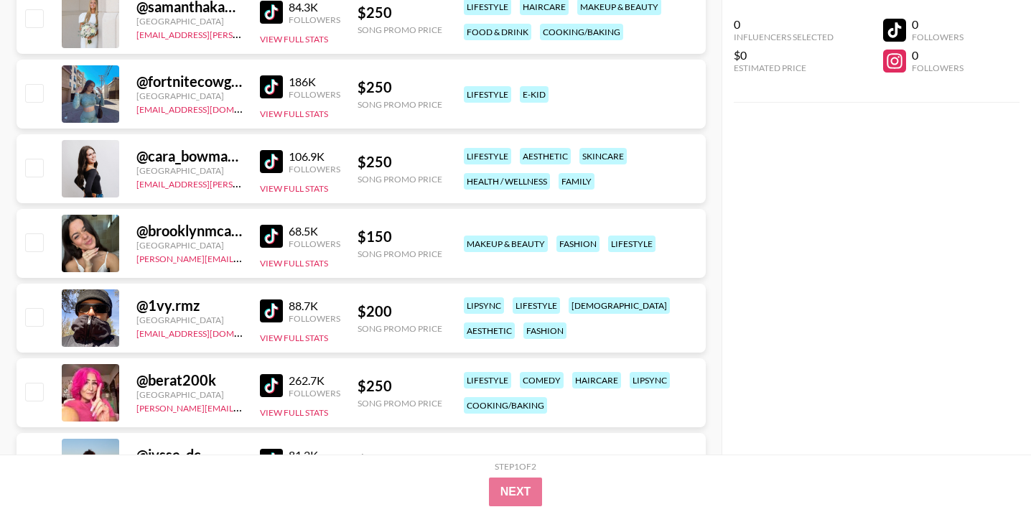
click at [271, 236] on img at bounding box center [271, 236] width 23 height 23
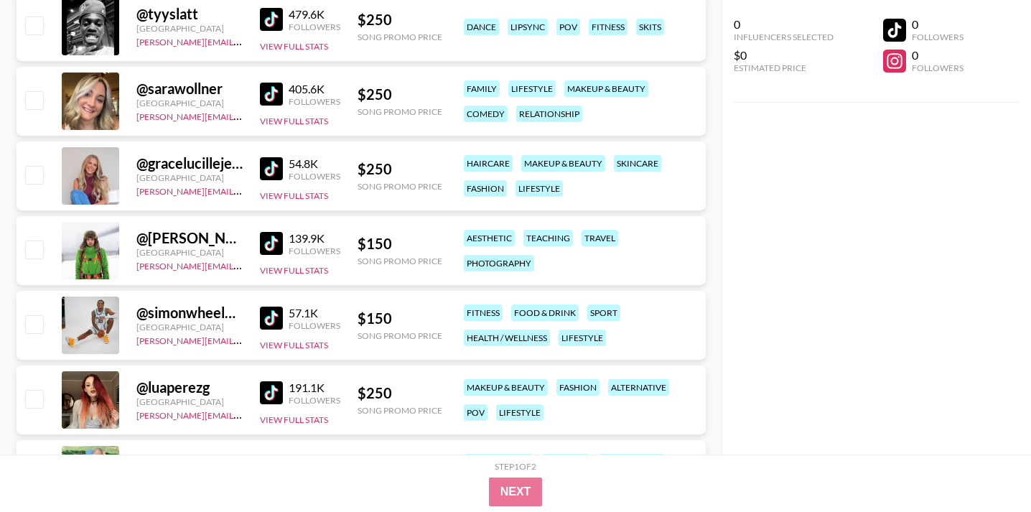
scroll to position [3020, 0]
click at [264, 240] on img at bounding box center [271, 242] width 23 height 23
click at [274, 311] on img at bounding box center [271, 317] width 23 height 23
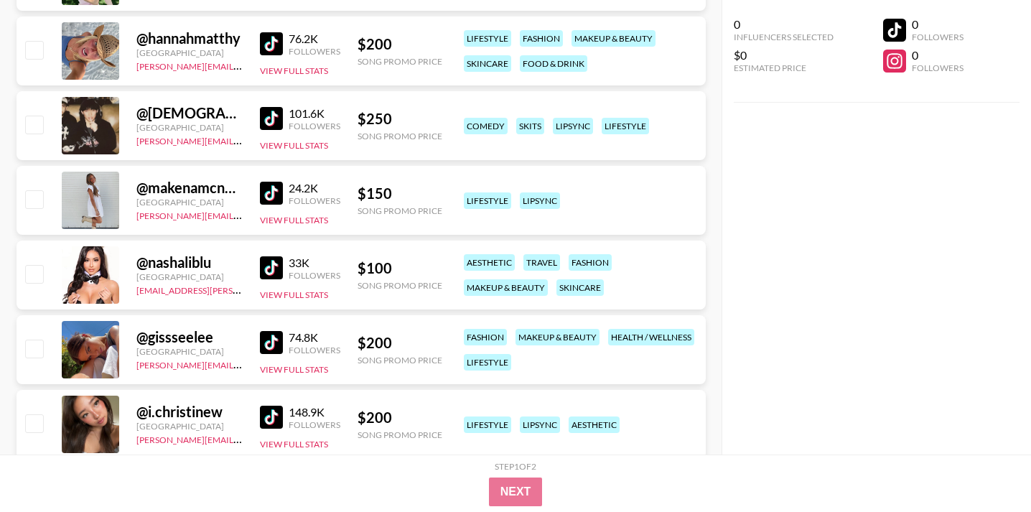
scroll to position [3528, 0]
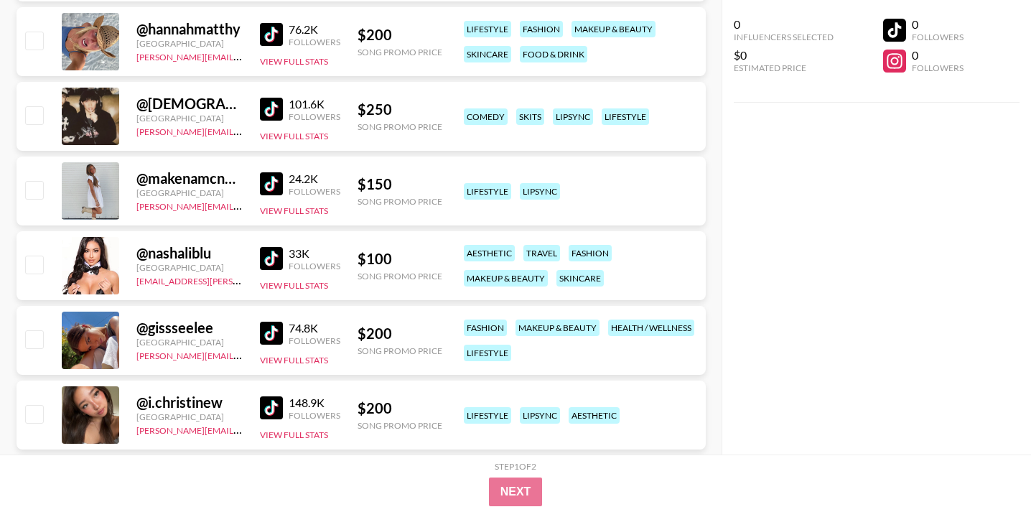
click at [268, 257] on img at bounding box center [271, 258] width 23 height 23
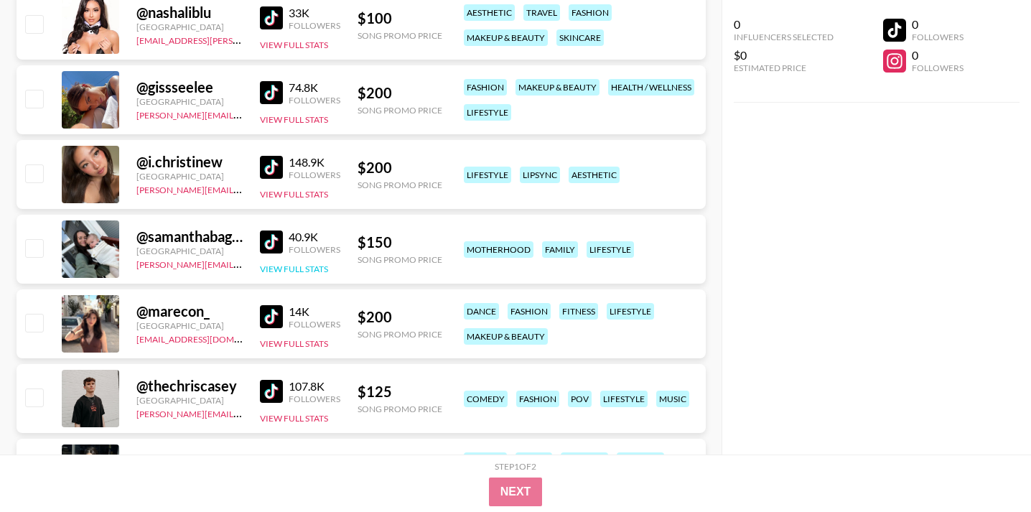
scroll to position [3771, 0]
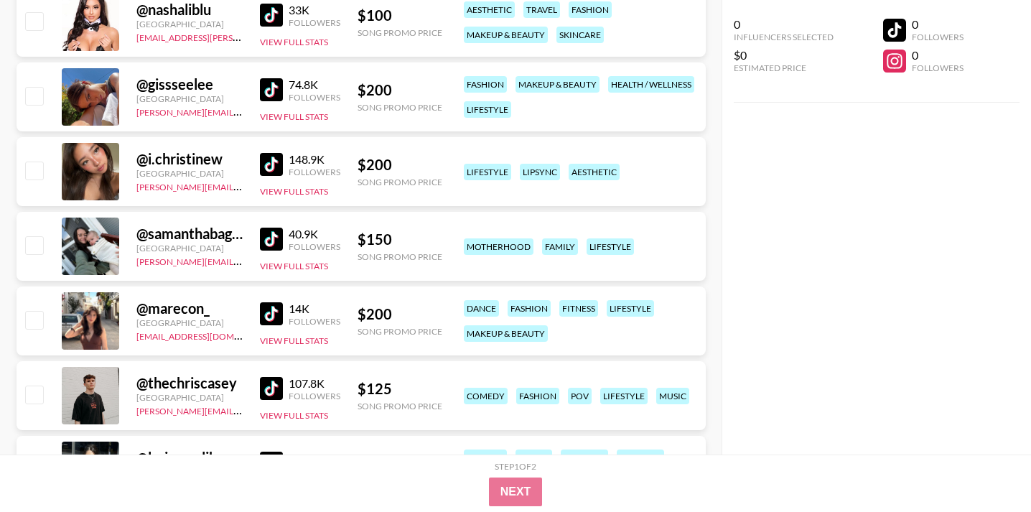
click at [270, 238] on img at bounding box center [271, 239] width 23 height 23
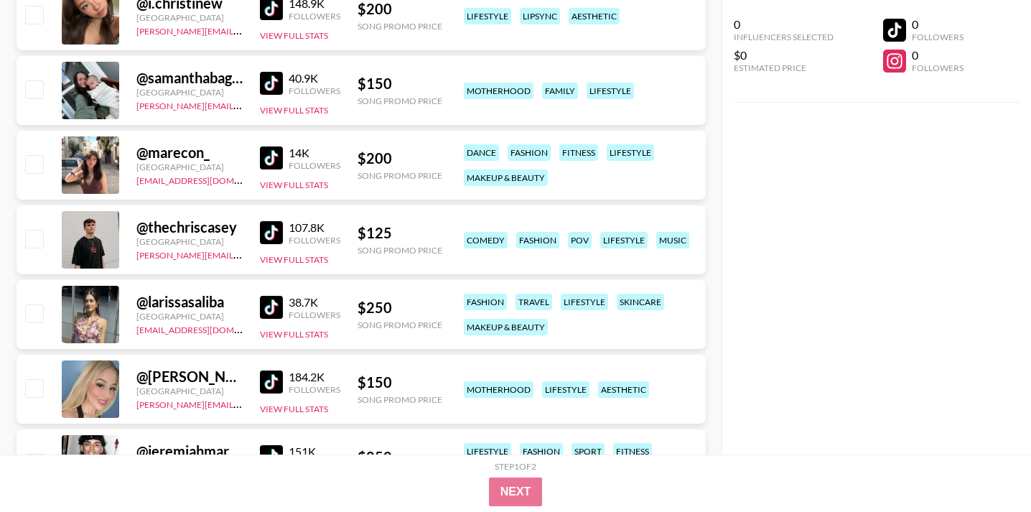
scroll to position [3926, 0]
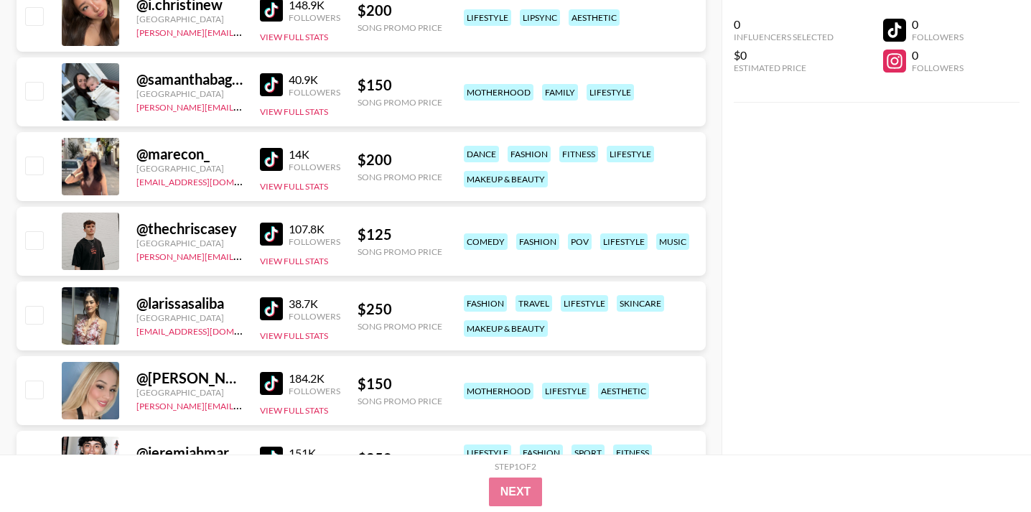
click at [274, 231] on img at bounding box center [271, 234] width 23 height 23
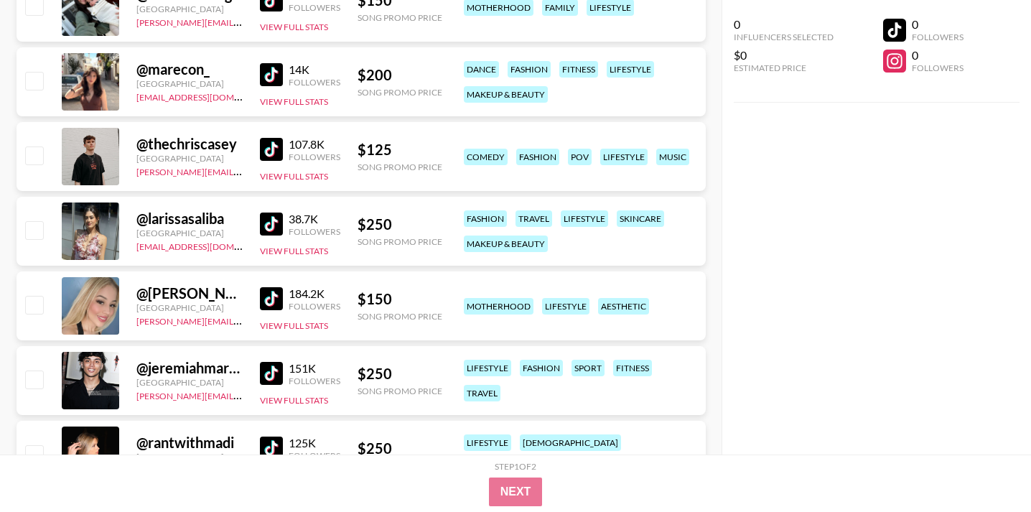
scroll to position [4044, 0]
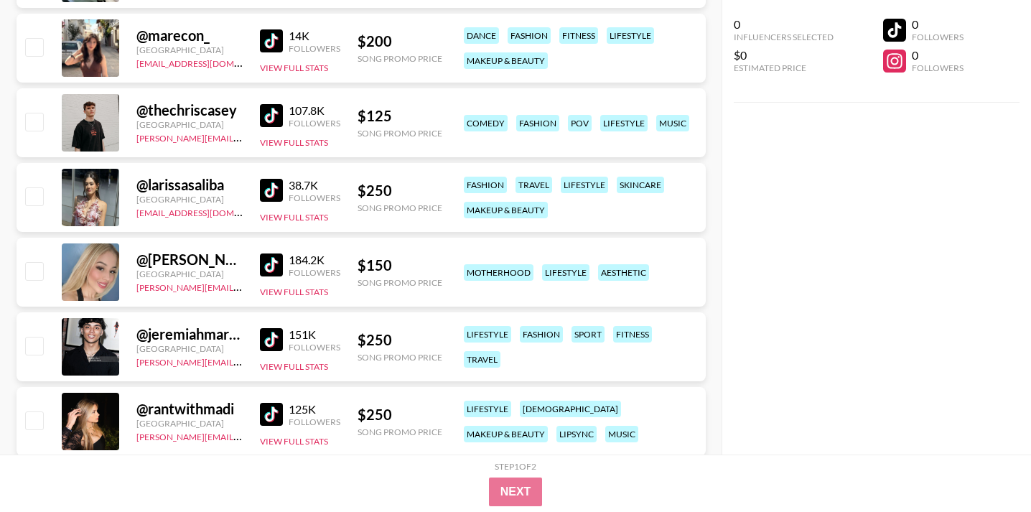
click at [262, 264] on img at bounding box center [271, 265] width 23 height 23
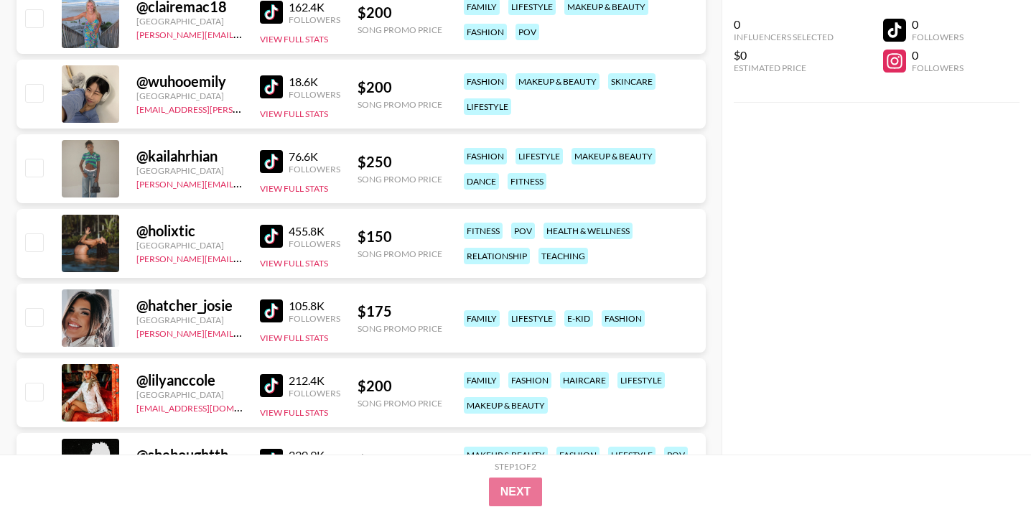
scroll to position [4915, 0]
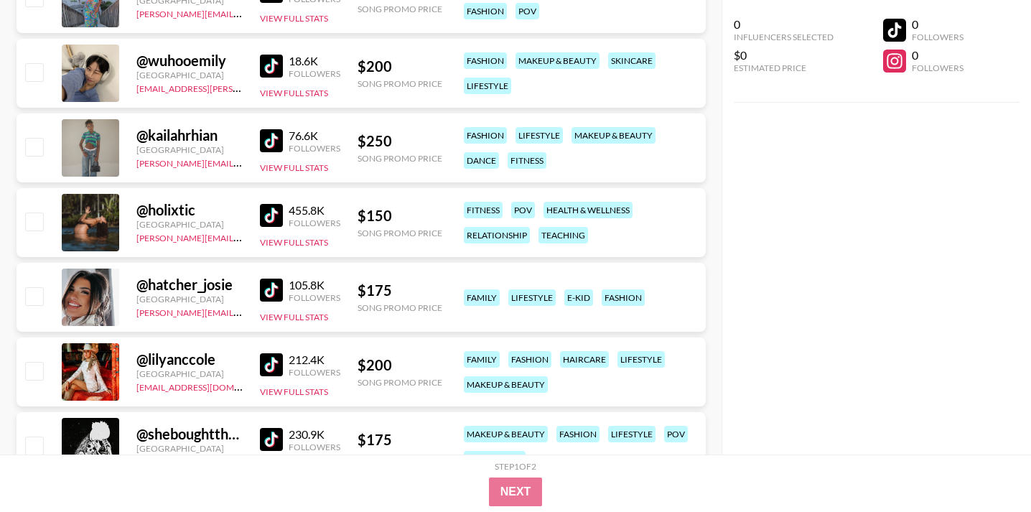
click at [272, 208] on img at bounding box center [271, 215] width 23 height 23
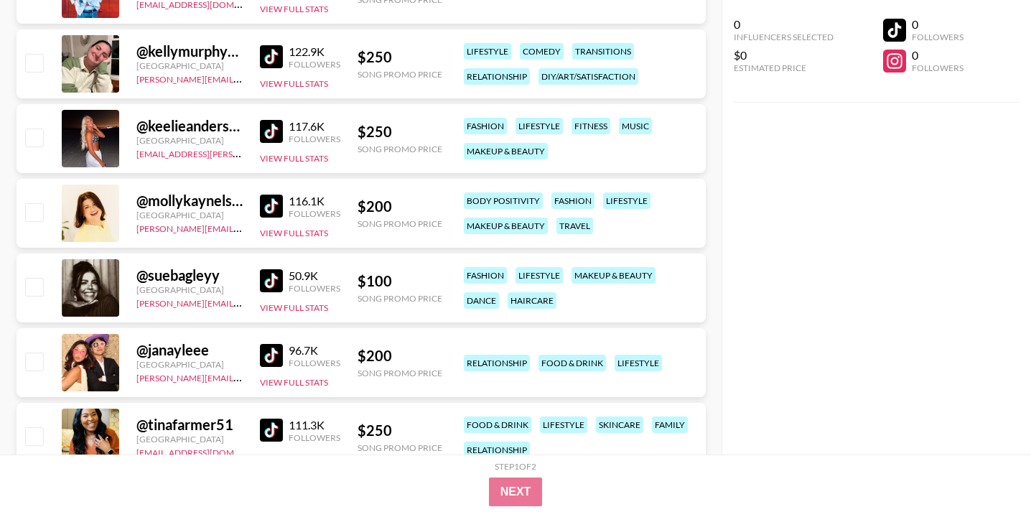
scroll to position [5522, 0]
click at [274, 278] on img at bounding box center [271, 281] width 23 height 23
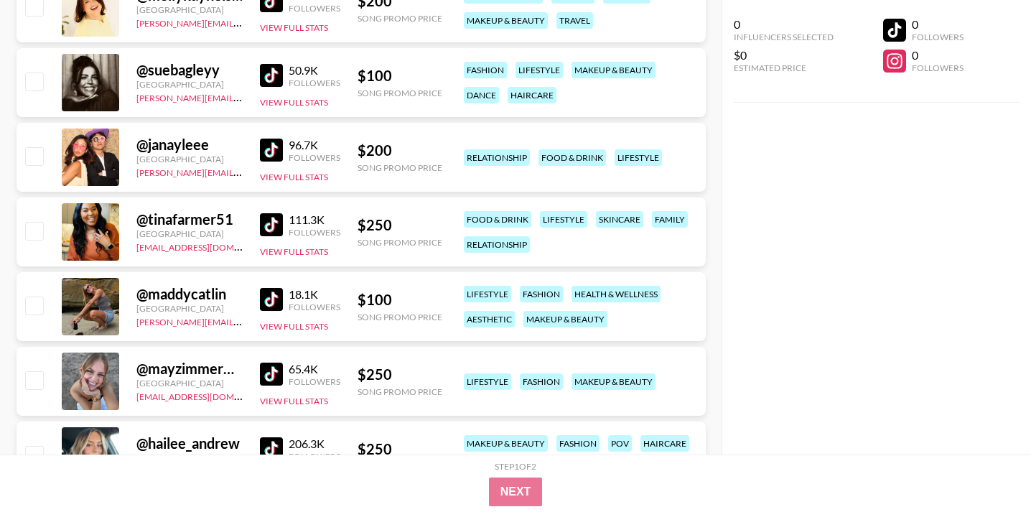
scroll to position [5738, 0]
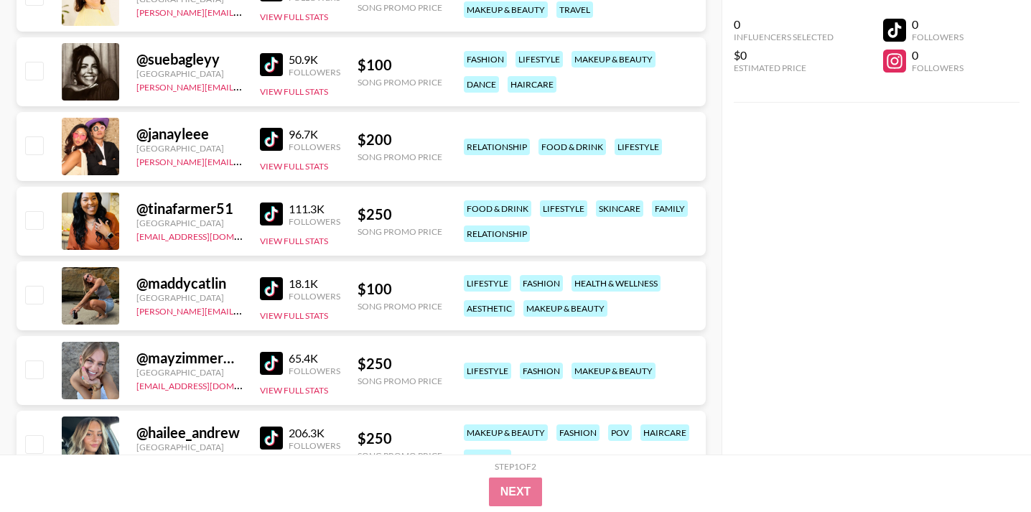
click at [270, 287] on img at bounding box center [271, 288] width 23 height 23
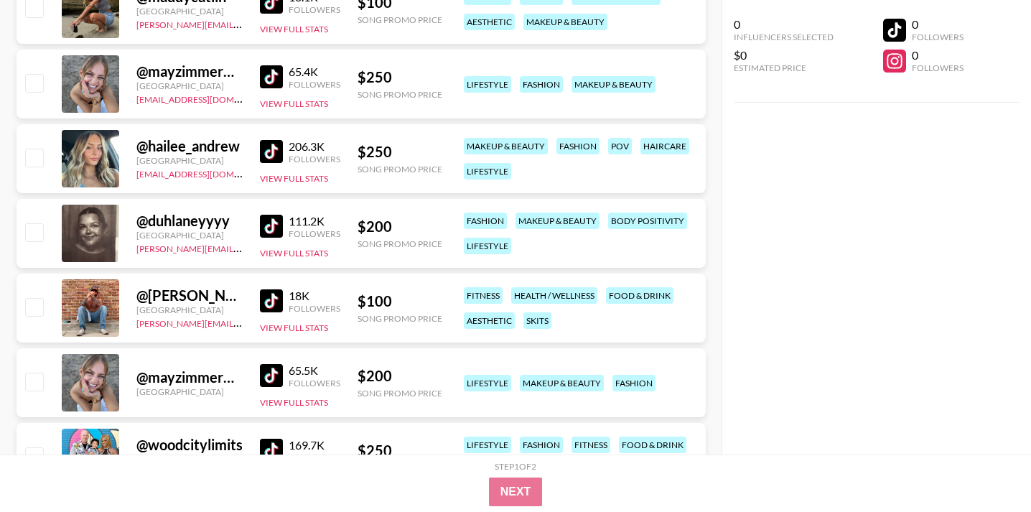
scroll to position [6024, 0]
click at [275, 304] on img at bounding box center [271, 301] width 23 height 23
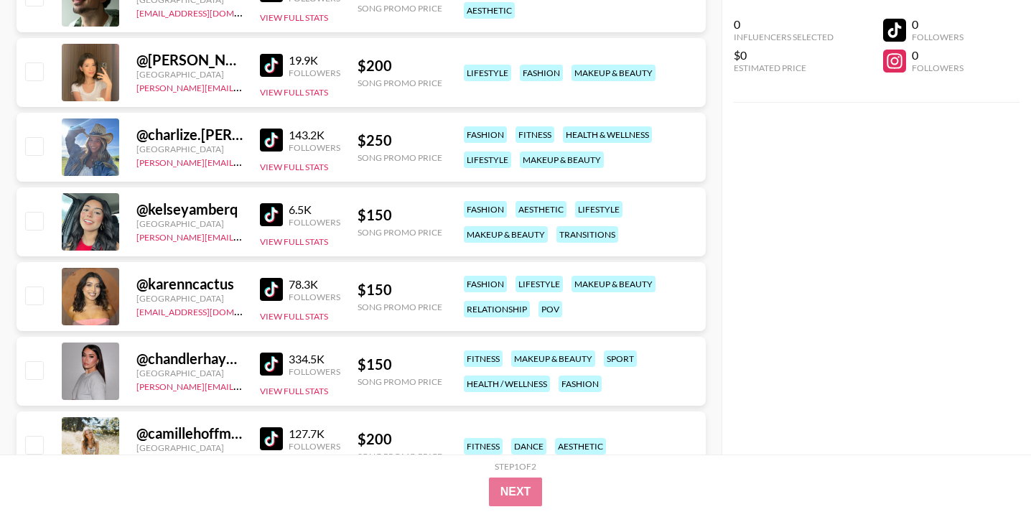
scroll to position [6639, 0]
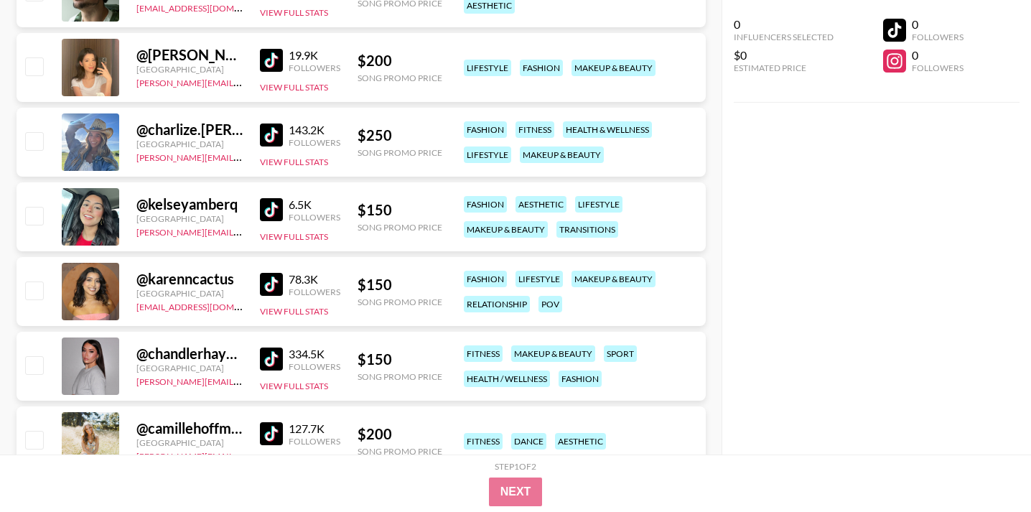
click at [274, 210] on img at bounding box center [271, 209] width 23 height 23
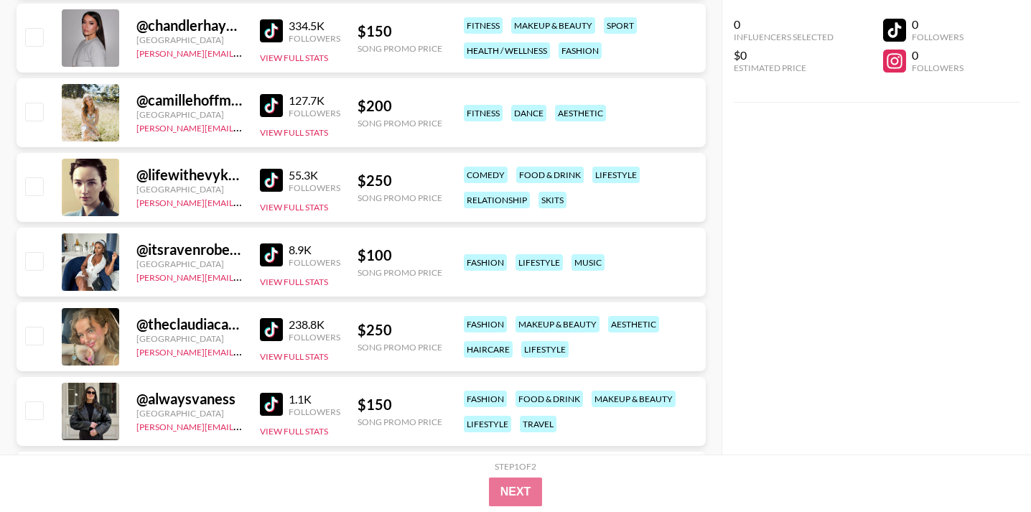
scroll to position [6968, 0]
click at [272, 254] on img at bounding box center [271, 254] width 23 height 23
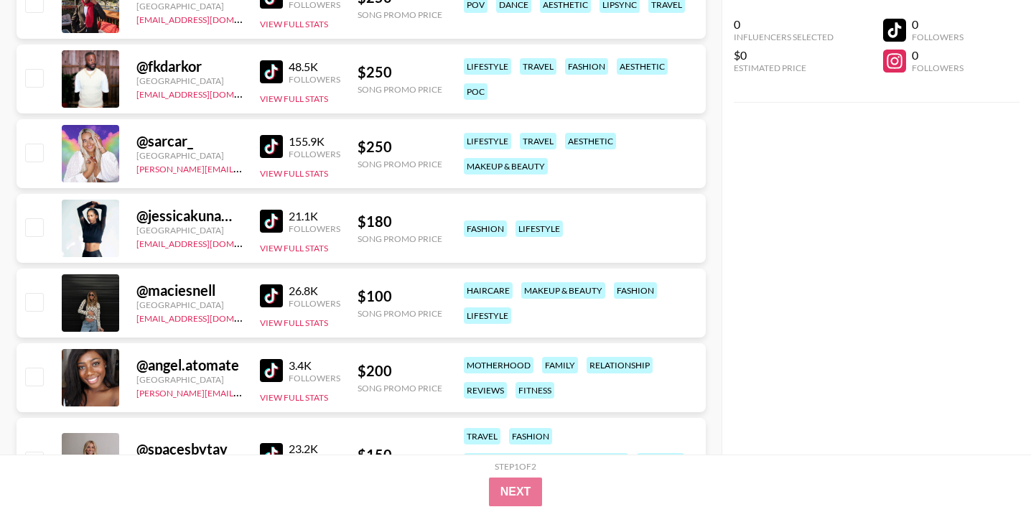
scroll to position [8293, 0]
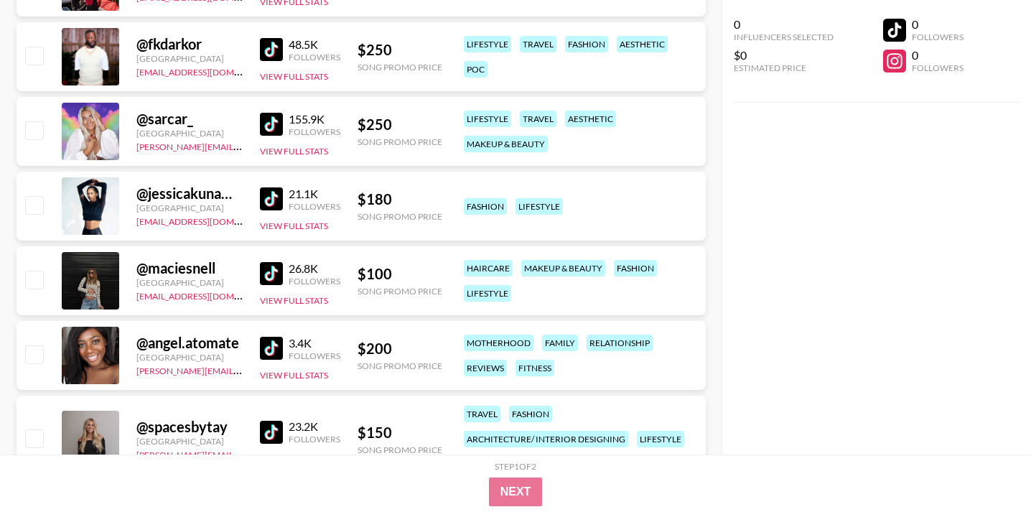
click at [273, 270] on img at bounding box center [271, 273] width 23 height 23
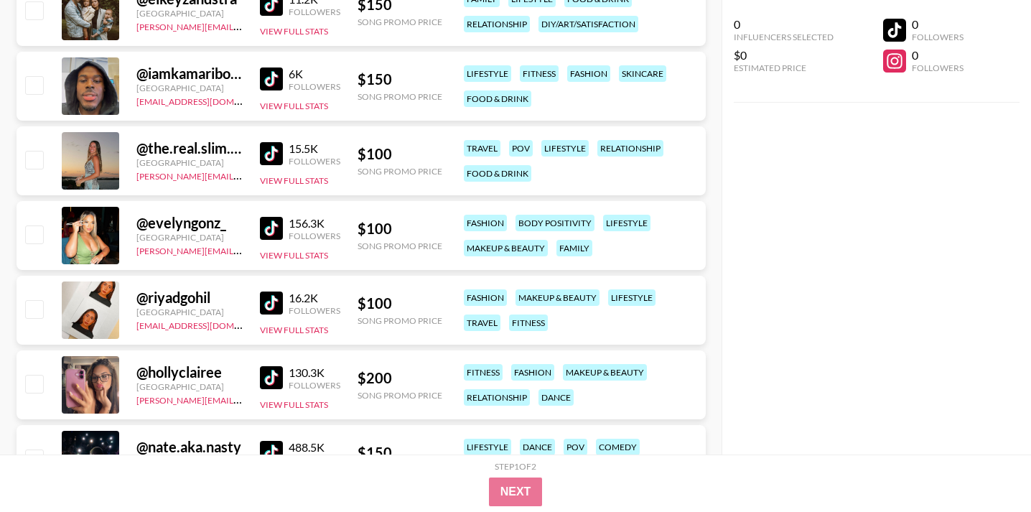
scroll to position [9807, 0]
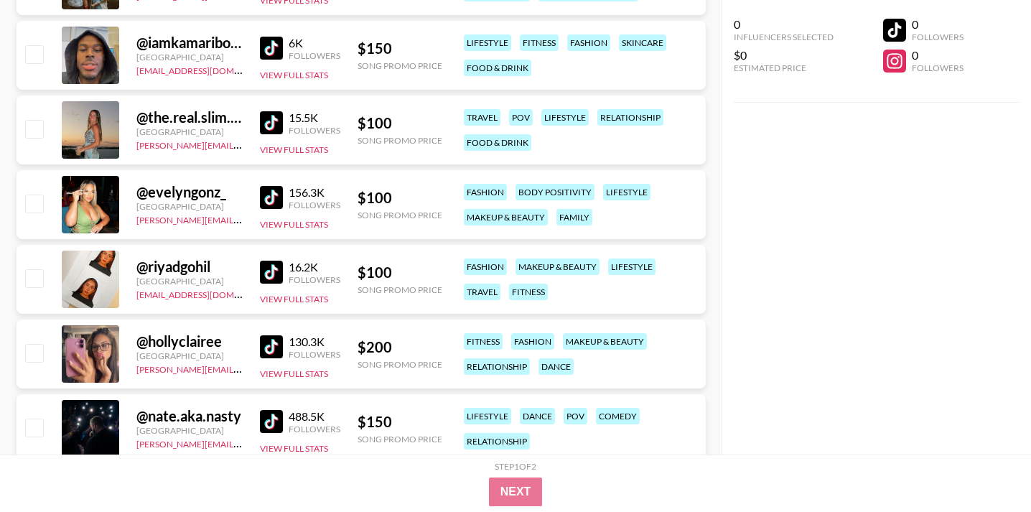
click at [269, 269] on img at bounding box center [271, 272] width 23 height 23
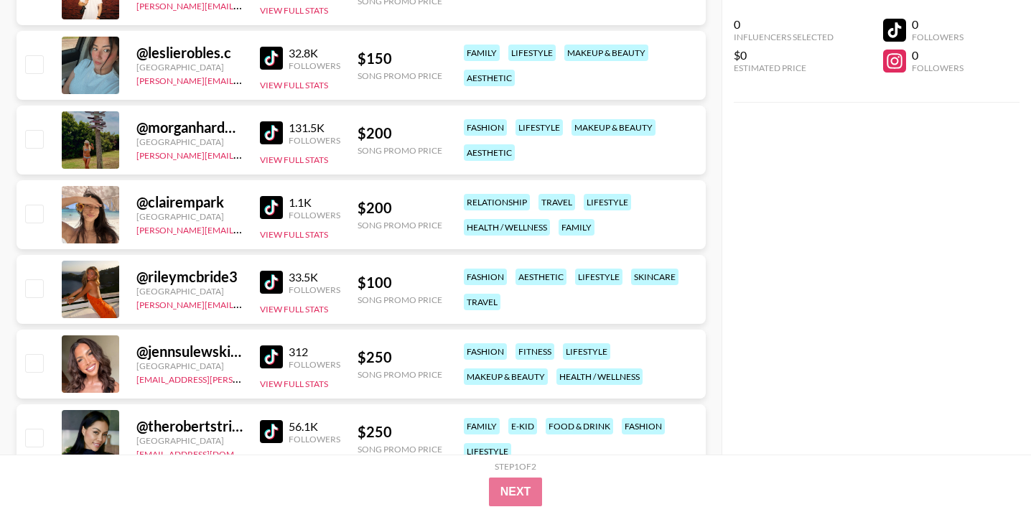
scroll to position [10918, 0]
click at [272, 281] on img at bounding box center [271, 281] width 23 height 23
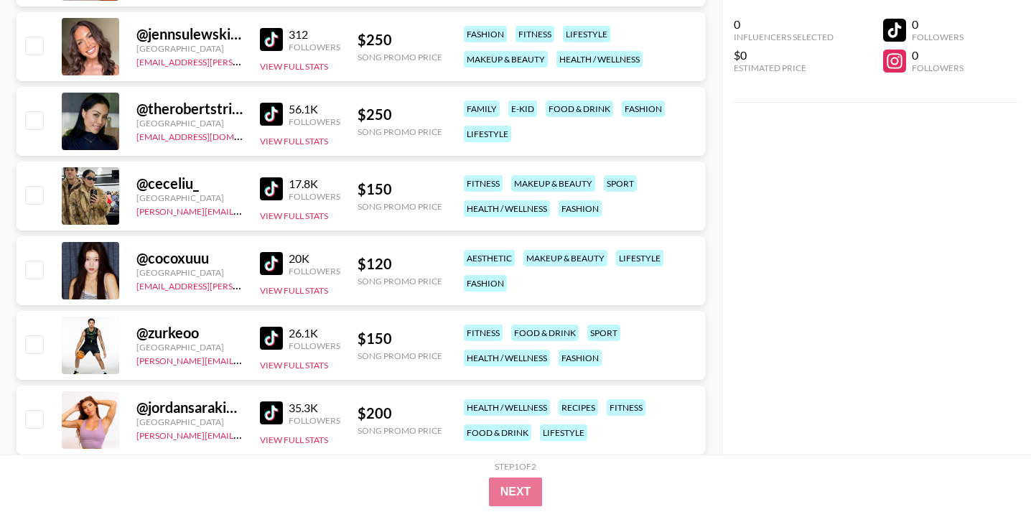
scroll to position [11237, 0]
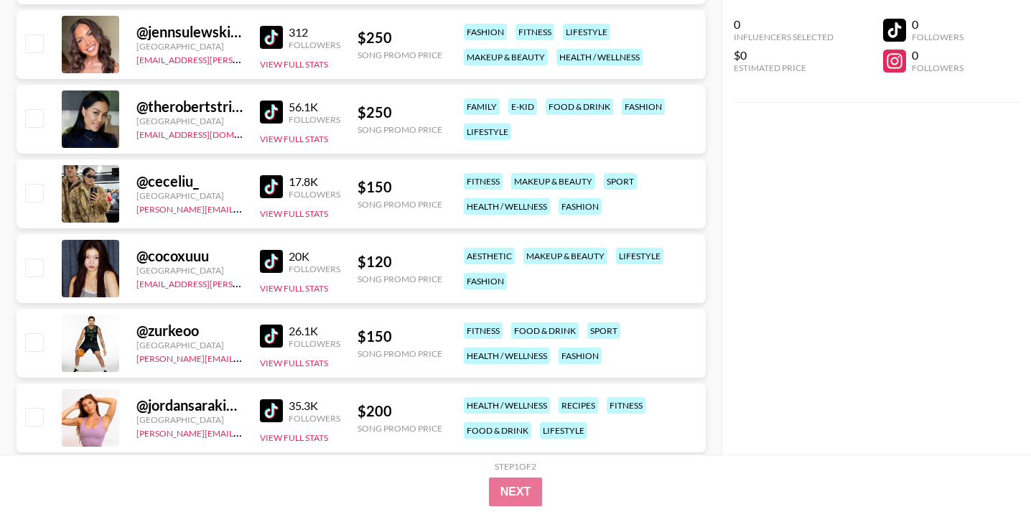
click at [272, 255] on img at bounding box center [271, 261] width 23 height 23
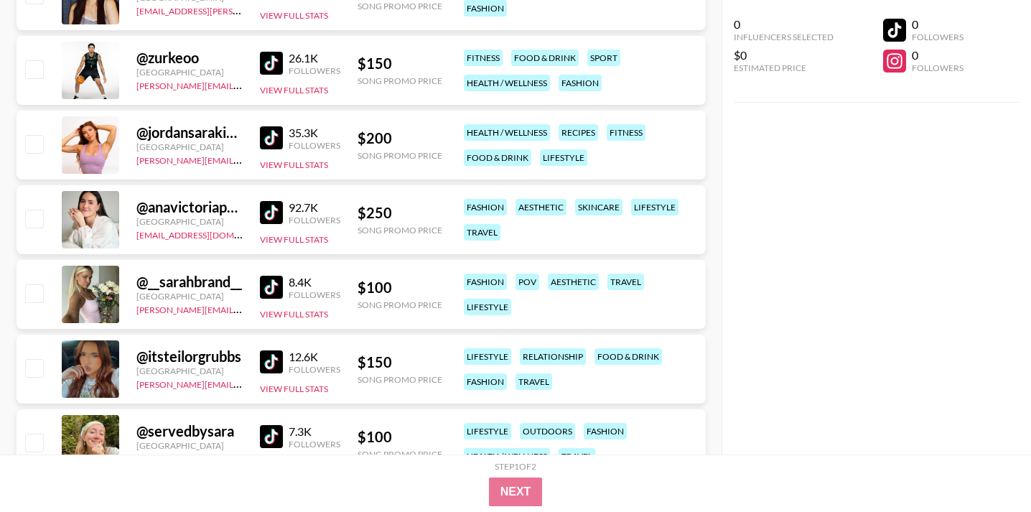
scroll to position [11511, 0]
click at [272, 287] on img at bounding box center [271, 286] width 23 height 23
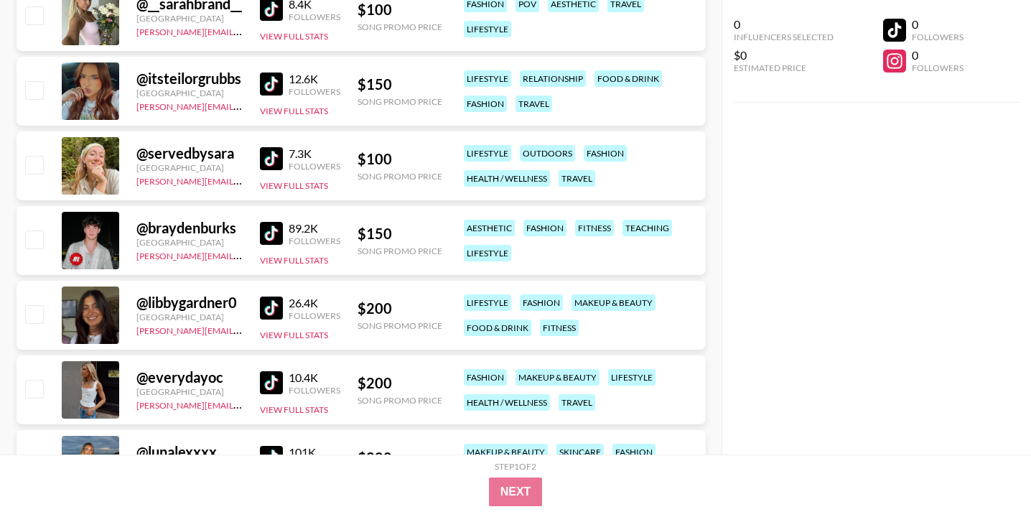
scroll to position [11797, 0]
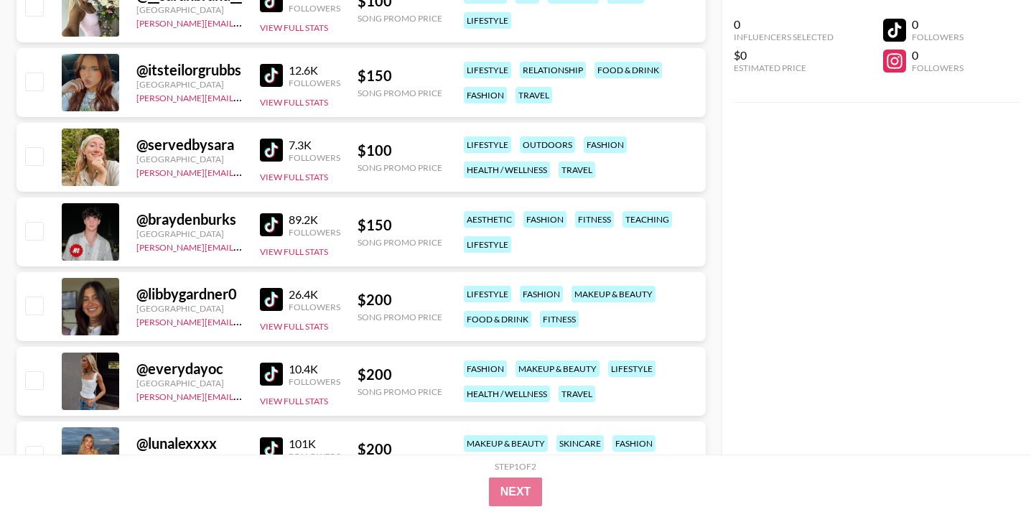
click at [278, 149] on img at bounding box center [271, 150] width 23 height 23
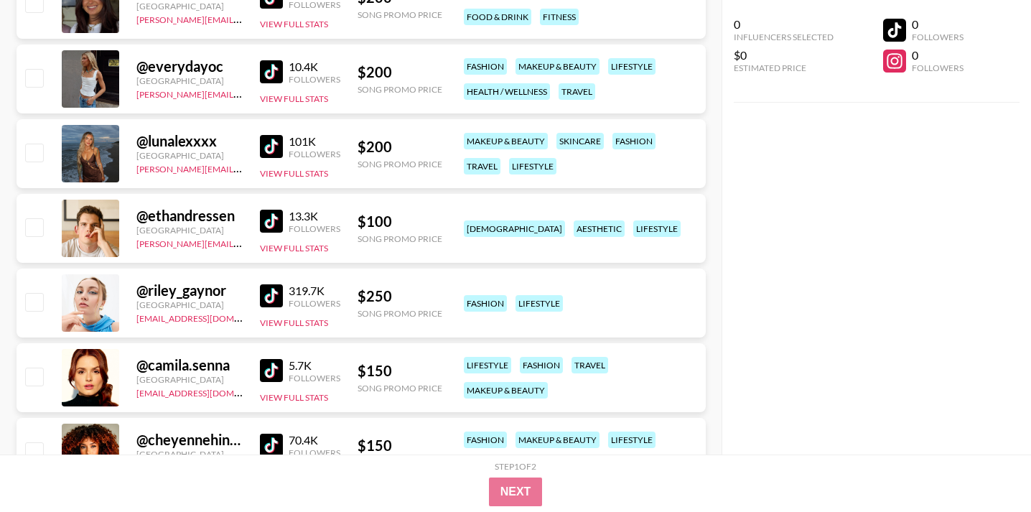
scroll to position [12102, 0]
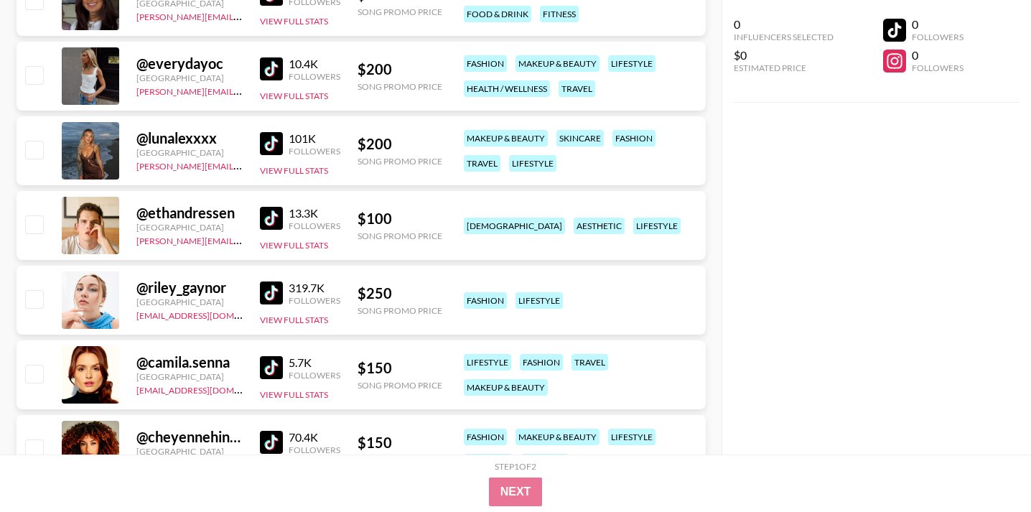
click at [263, 216] on img at bounding box center [271, 218] width 23 height 23
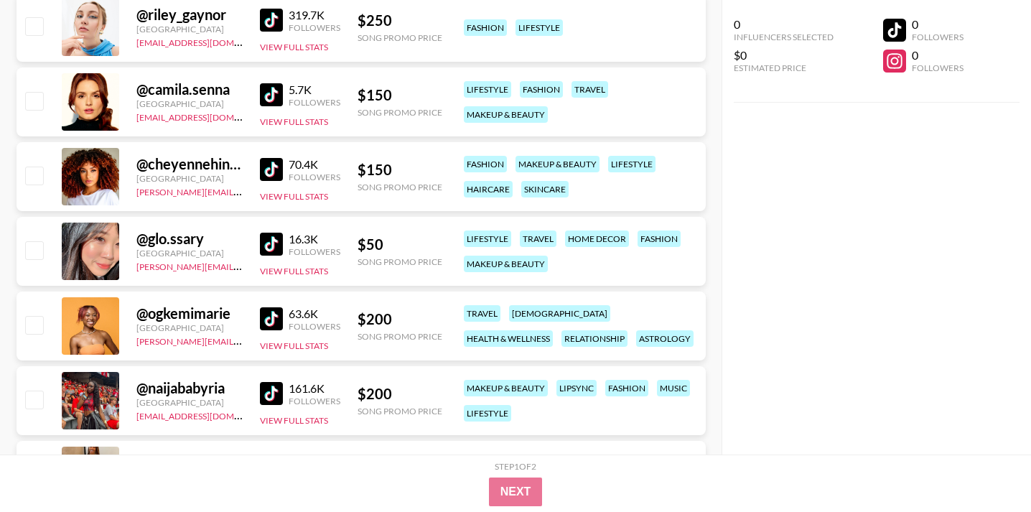
scroll to position [12376, 0]
click at [270, 244] on img at bounding box center [271, 243] width 23 height 23
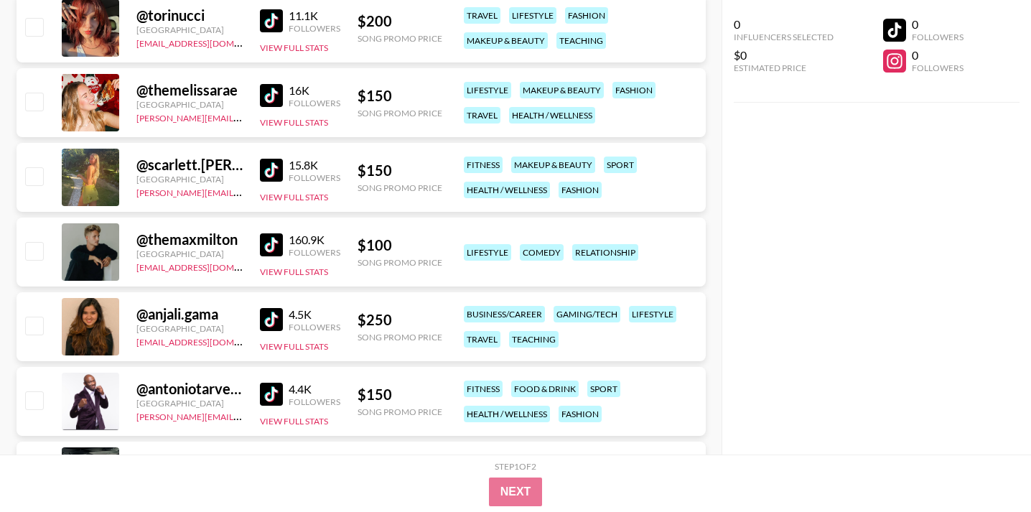
scroll to position [13123, 0]
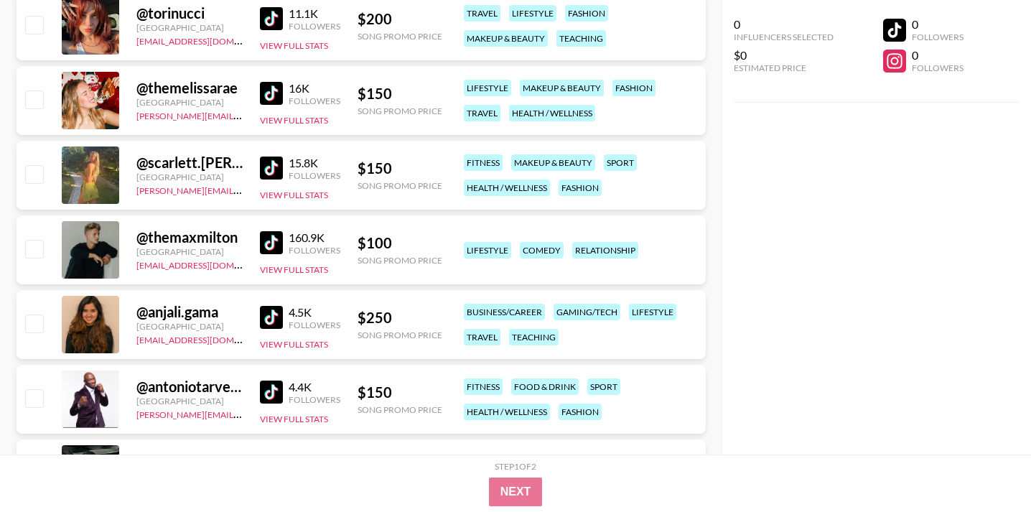
click at [270, 243] on img at bounding box center [271, 242] width 23 height 23
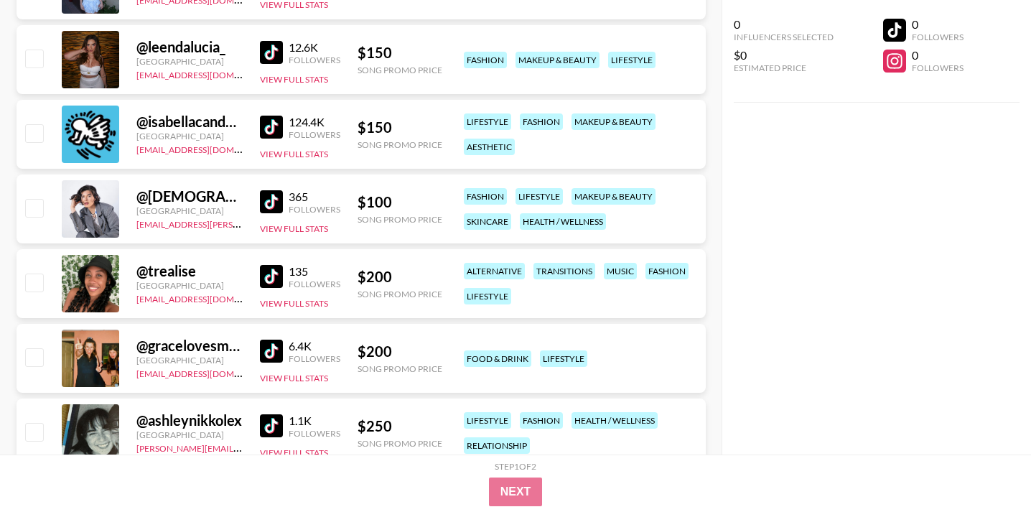
scroll to position [13989, 0]
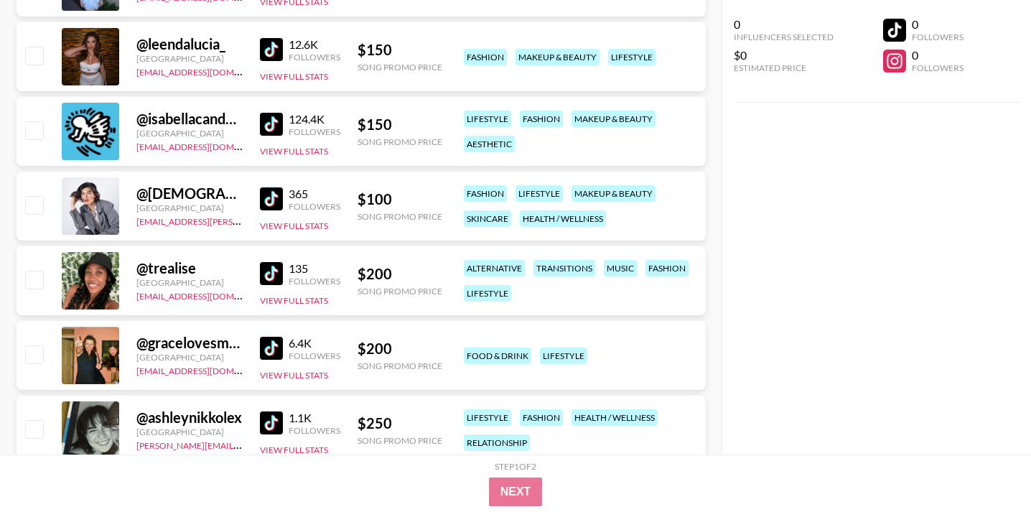
click at [272, 199] on img at bounding box center [271, 198] width 23 height 23
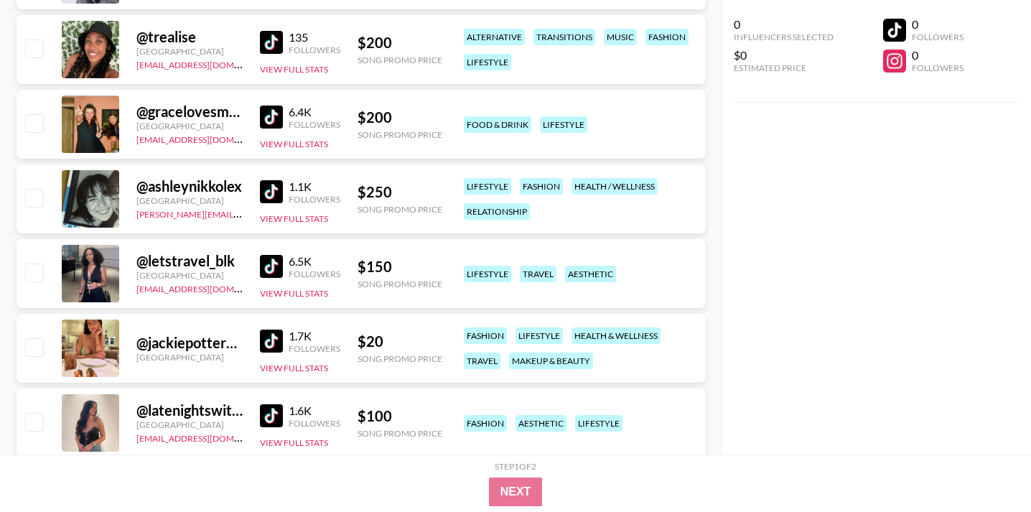
scroll to position [14223, 0]
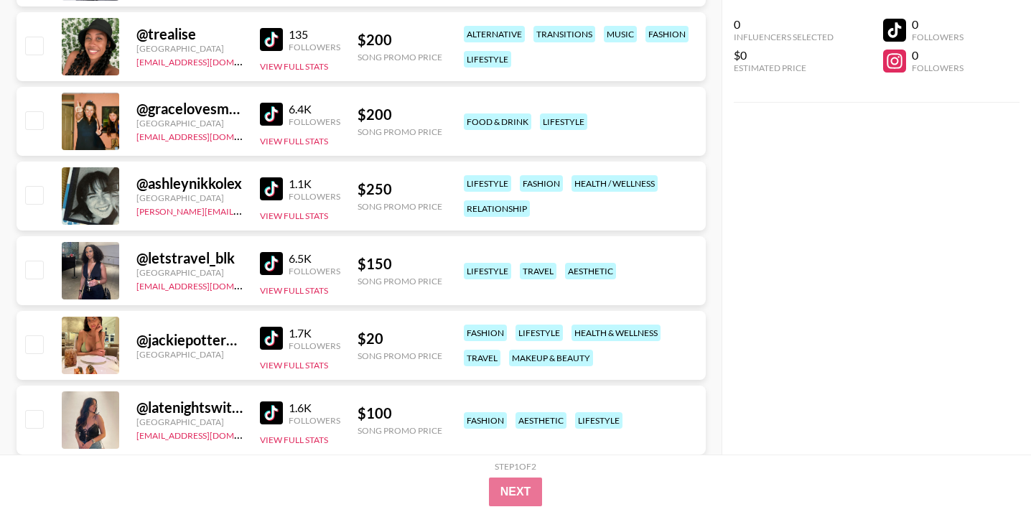
click at [275, 335] on img at bounding box center [271, 338] width 23 height 23
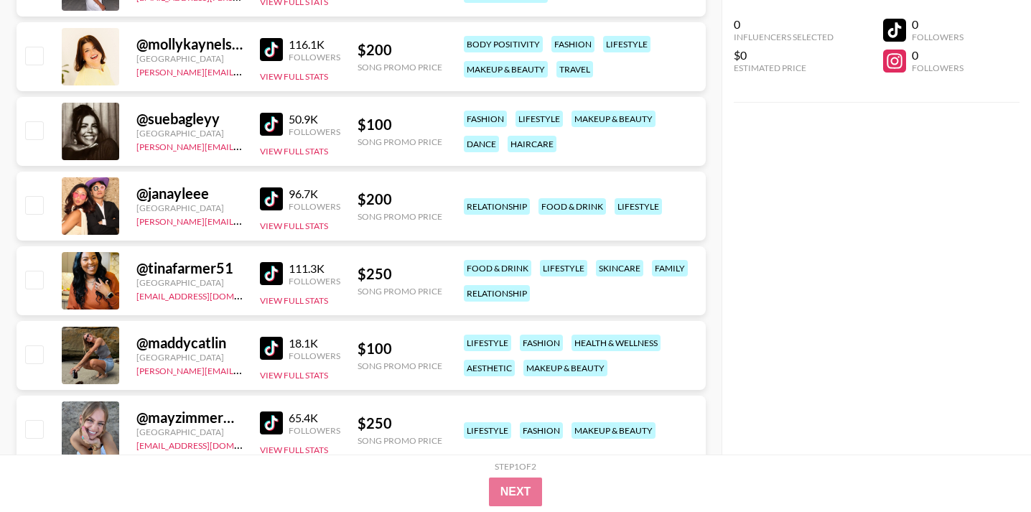
scroll to position [5690, 0]
